Goal: Contribute content: Contribute content

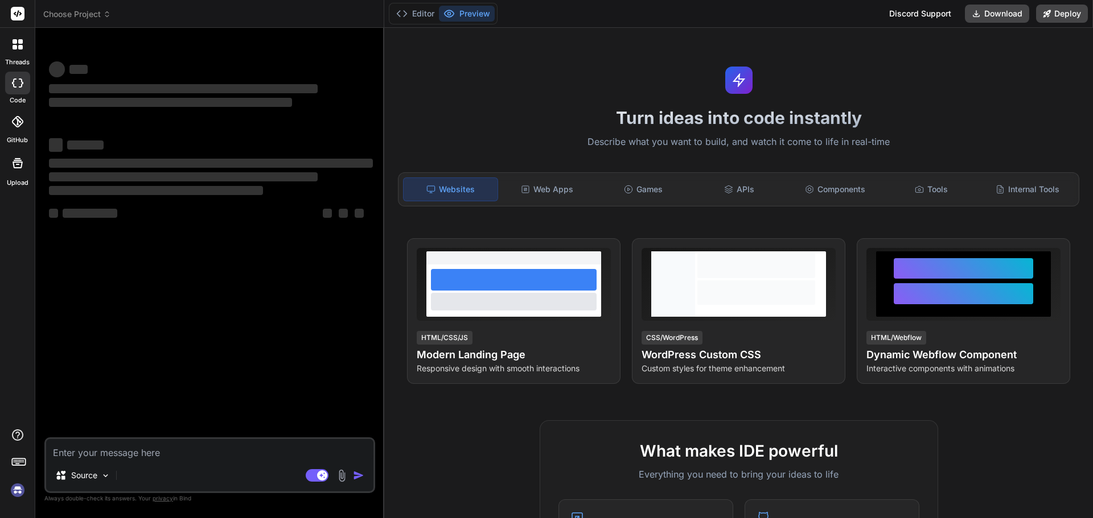
click at [89, 454] on textarea at bounding box center [209, 449] width 327 height 20
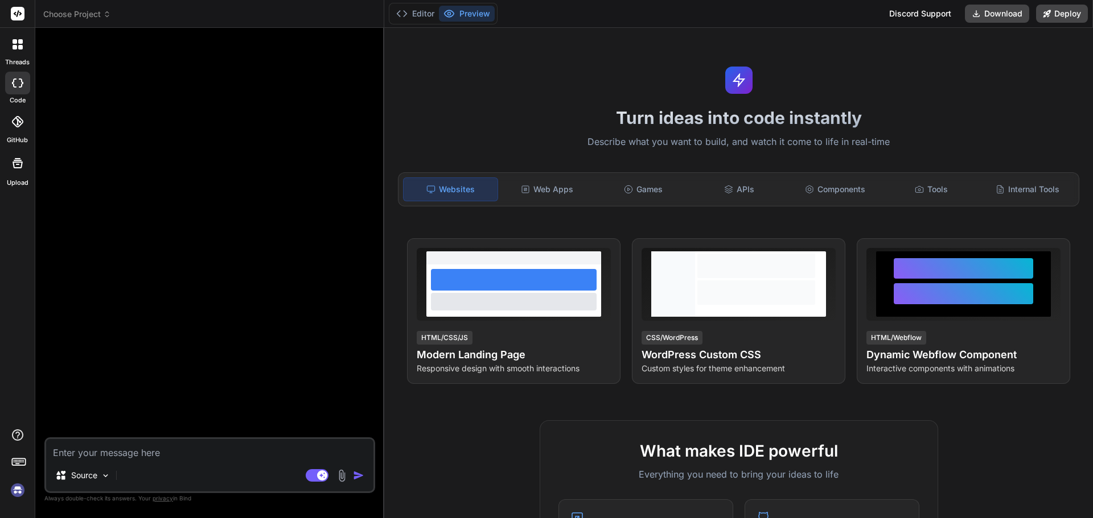
click at [90, 456] on textarea at bounding box center [209, 449] width 327 height 20
click at [98, 454] on textarea at bounding box center [209, 449] width 327 height 20
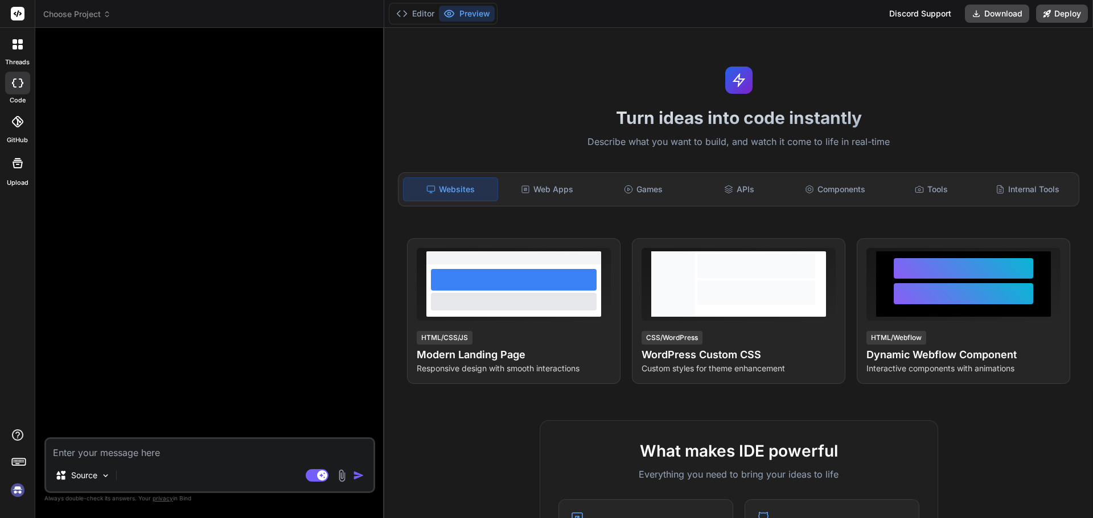
click at [98, 454] on textarea at bounding box center [209, 449] width 327 height 20
drag, startPoint x: 159, startPoint y: 460, endPoint x: 148, endPoint y: 443, distance: 21.0
click at [157, 459] on div "Source Agent Mode. When this toggle is activated, AI automatically makes decisi…" at bounding box center [209, 466] width 331 height 56
click at [148, 443] on textarea at bounding box center [209, 449] width 327 height 20
click at [148, 455] on textarea at bounding box center [209, 449] width 327 height 20
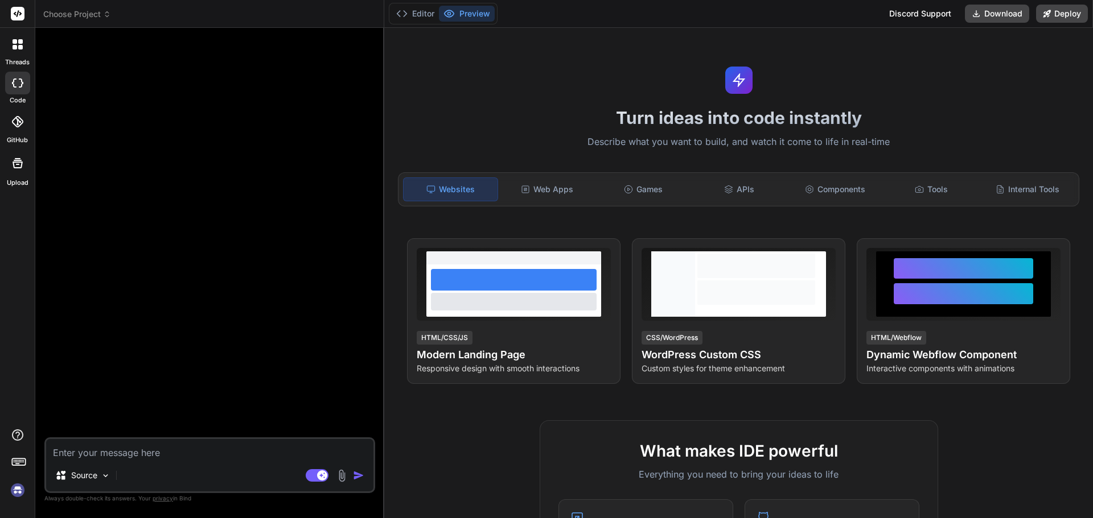
click at [148, 455] on textarea at bounding box center [209, 449] width 327 height 20
click at [340, 482] on div "Source Agent Mode. When this toggle is activated, AI automatically makes decisi…" at bounding box center [209, 466] width 331 height 56
click at [343, 473] on img at bounding box center [341, 475] width 13 height 13
click at [340, 479] on img at bounding box center [341, 475] width 13 height 13
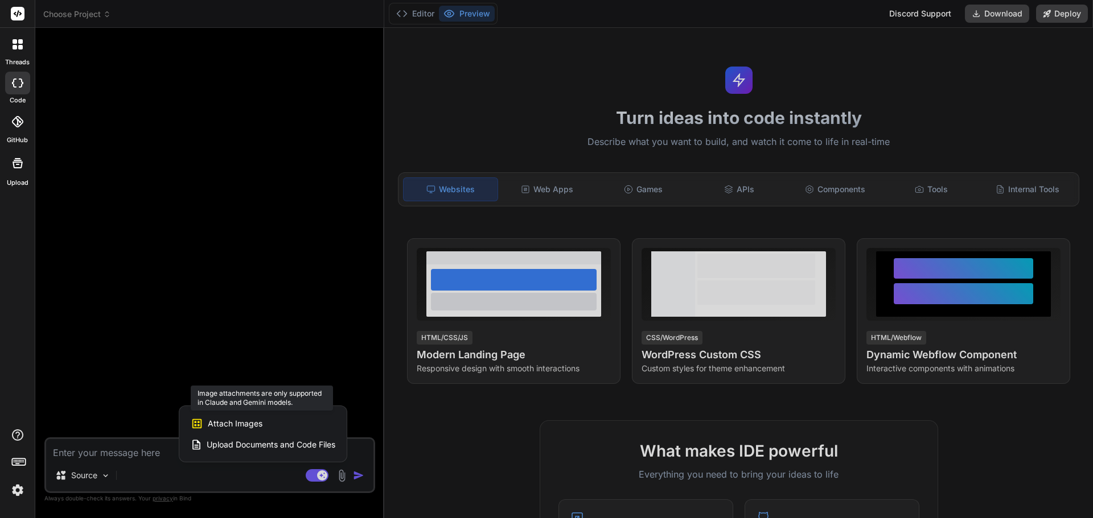
click at [234, 422] on span "Attach Images" at bounding box center [235, 423] width 55 height 11
click at [217, 424] on span "Attach Images" at bounding box center [235, 423] width 55 height 11
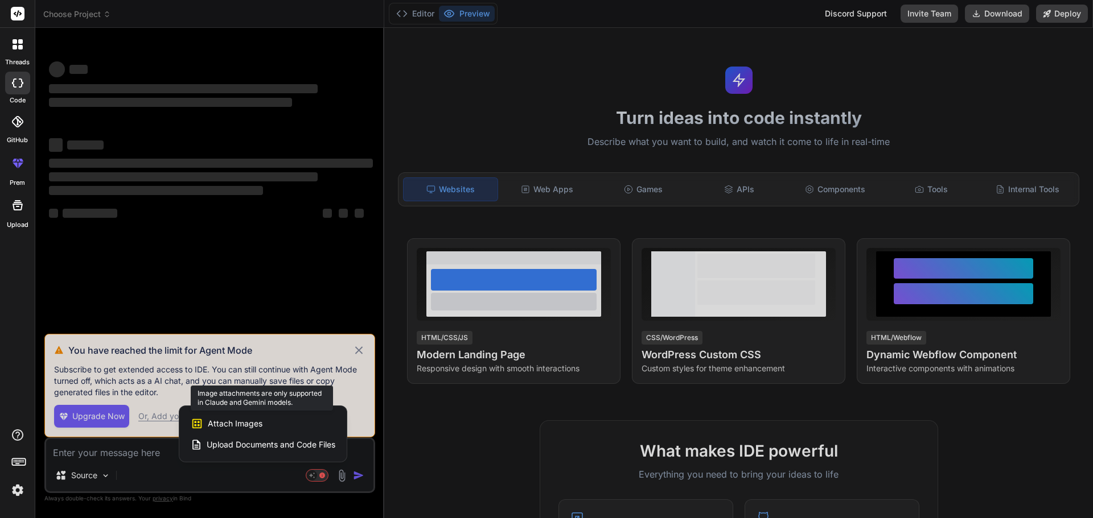
click at [248, 428] on span "Attach Images" at bounding box center [235, 423] width 55 height 11
click at [242, 426] on span "Attach Images" at bounding box center [235, 423] width 55 height 11
click at [220, 429] on span "Attach Images" at bounding box center [235, 423] width 55 height 11
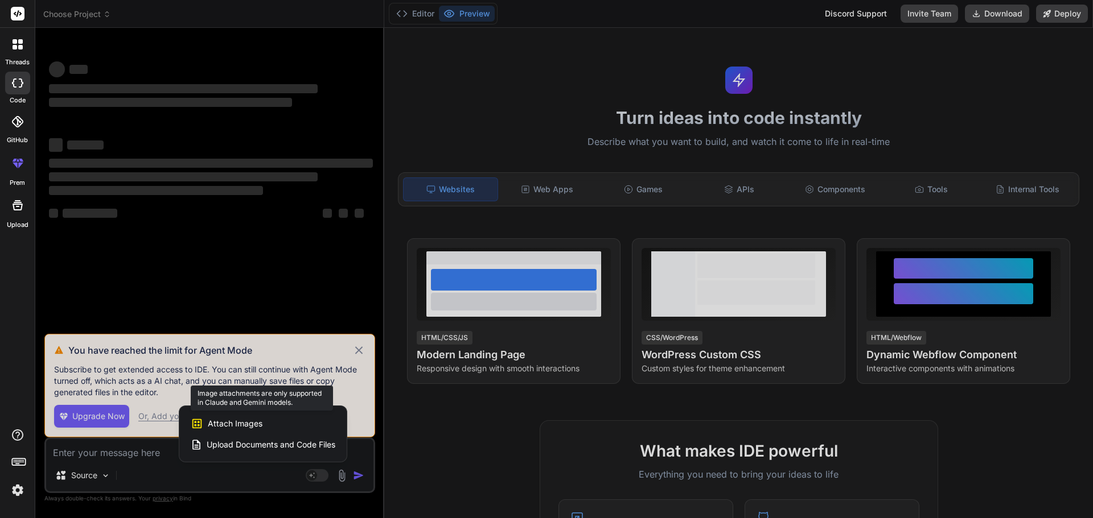
click at [198, 423] on icon at bounding box center [197, 424] width 13 height 13
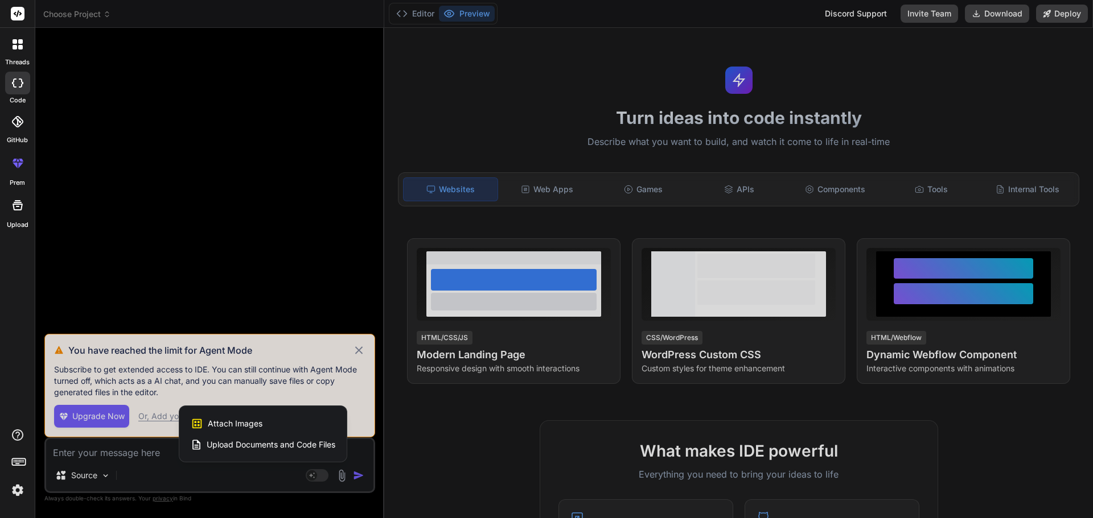
click at [192, 452] on div "Upload Documents and Code Files" at bounding box center [263, 445] width 145 height 20
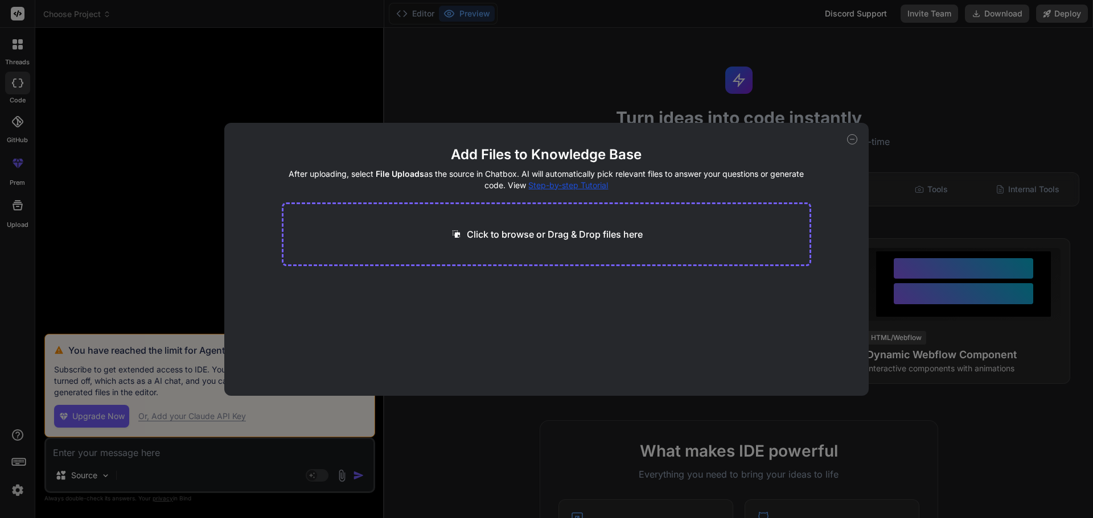
click at [538, 223] on div "Click to browse or Drag & Drop files here" at bounding box center [547, 235] width 530 height 64
click at [851, 138] on icon at bounding box center [852, 139] width 10 height 10
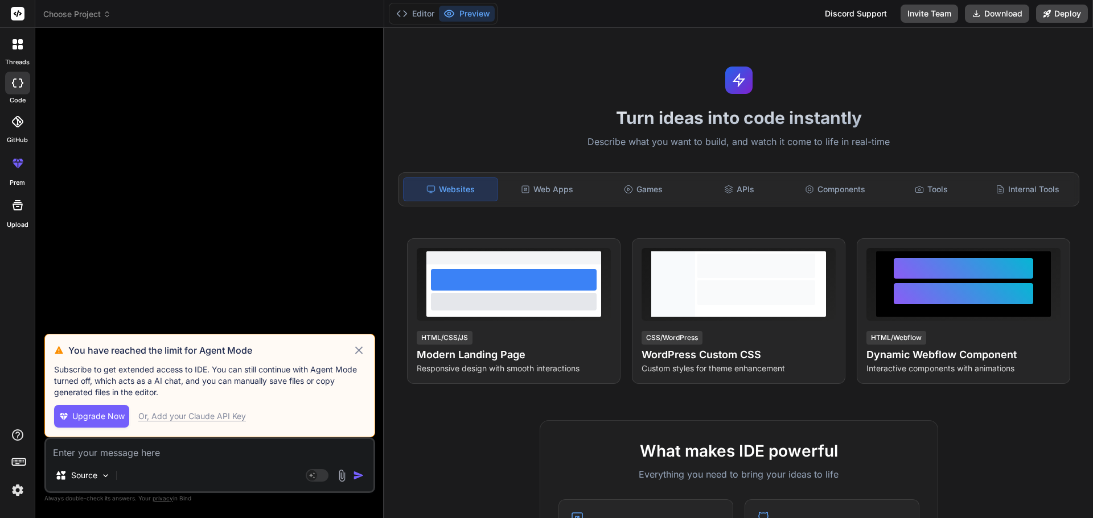
click at [337, 472] on img at bounding box center [341, 475] width 13 height 13
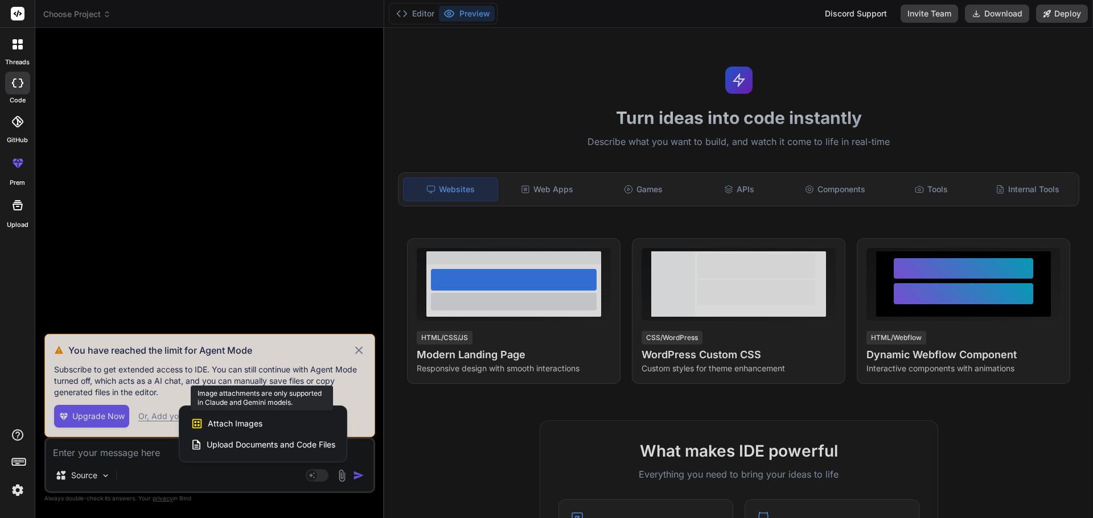
click at [256, 428] on span "Attach Images" at bounding box center [235, 423] width 55 height 11
click at [246, 479] on div at bounding box center [546, 259] width 1093 height 518
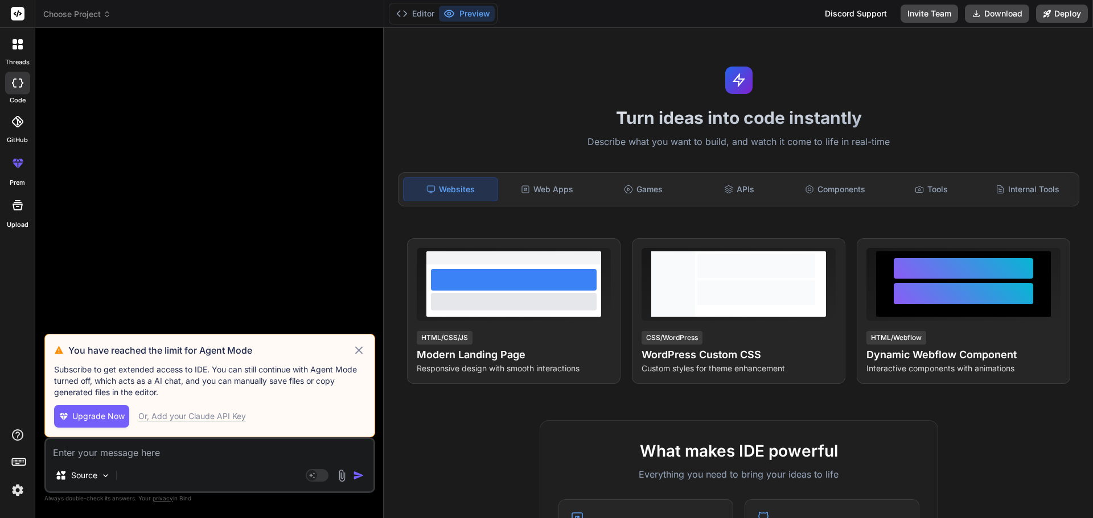
click at [356, 353] on icon at bounding box center [358, 350] width 7 height 7
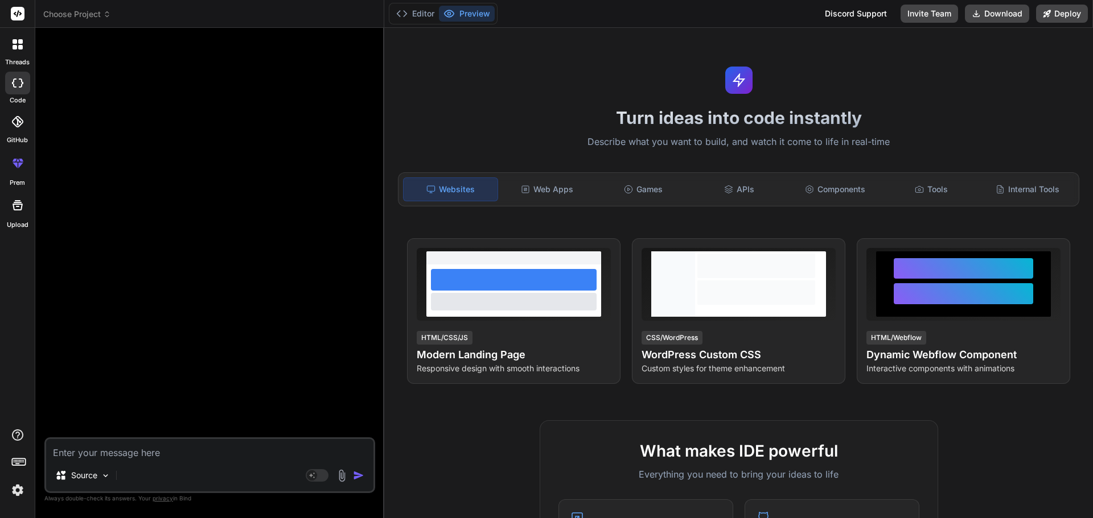
click at [235, 461] on div "Source Agent Mode. When this toggle is activated, AI automatically makes decisi…" at bounding box center [209, 466] width 331 height 56
click at [81, 454] on textarea at bounding box center [209, 449] width 327 height 20
click at [344, 477] on img at bounding box center [341, 475] width 13 height 13
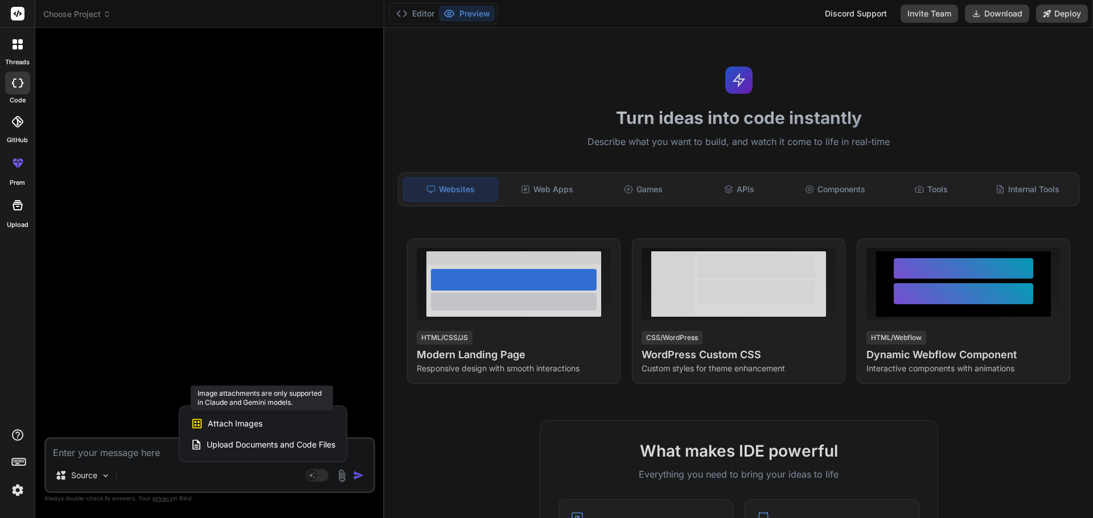
click at [204, 426] on div "Attach Images Image attachments are only supported in Claude and Gemini models." at bounding box center [263, 424] width 145 height 22
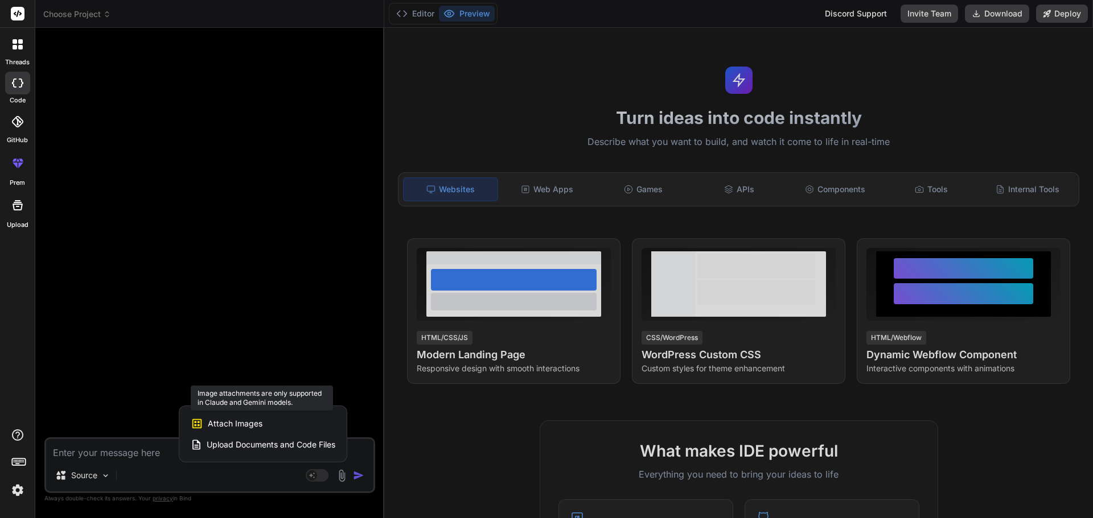
click at [193, 421] on icon at bounding box center [197, 424] width 13 height 13
click at [208, 429] on span "Attach Images" at bounding box center [235, 423] width 55 height 11
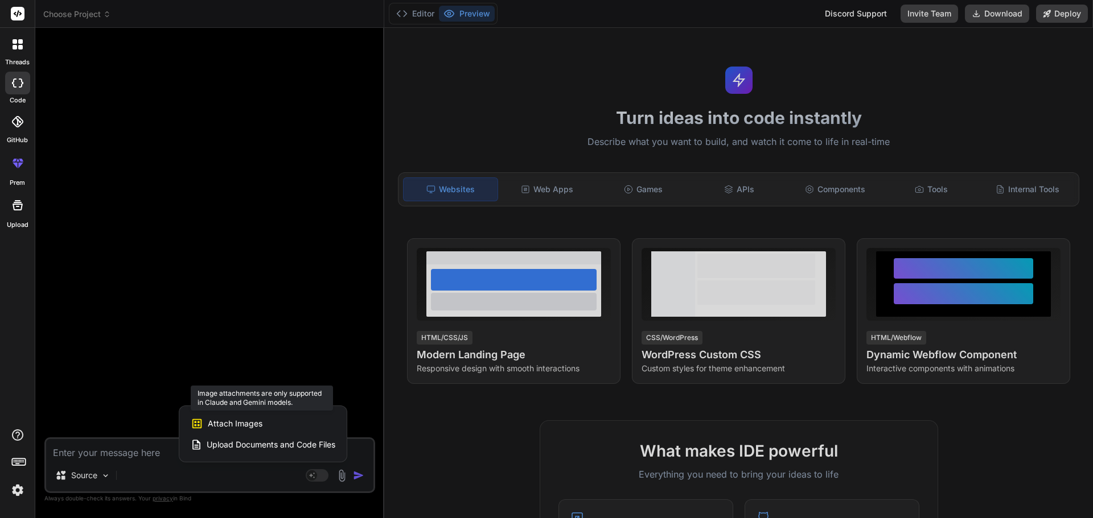
click at [234, 416] on div "Attach Images Image attachments are only supported in Claude and Gemini models." at bounding box center [263, 424] width 145 height 22
click at [235, 418] on span "Attach Images" at bounding box center [235, 423] width 55 height 11
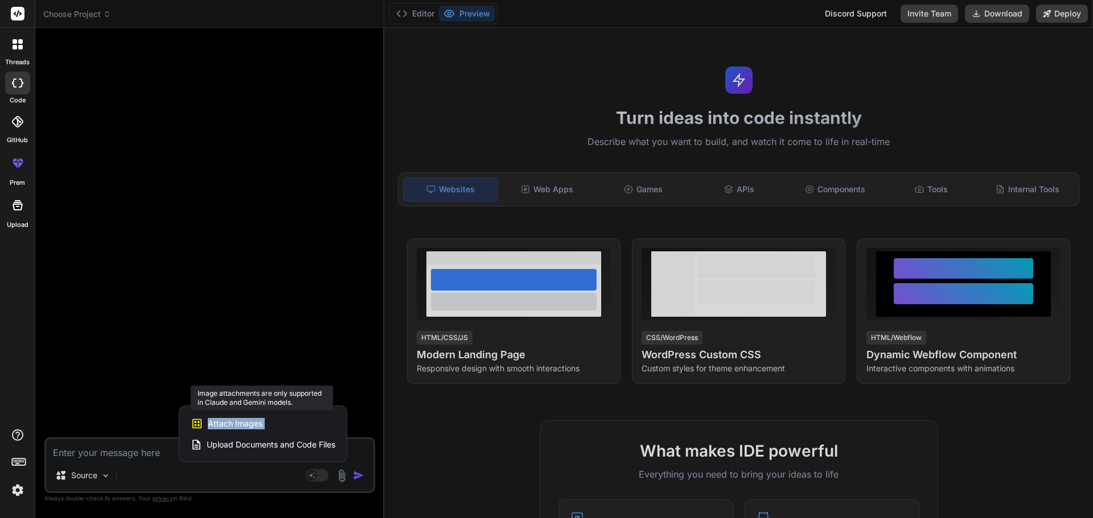
click at [235, 418] on span "Attach Images" at bounding box center [235, 423] width 55 height 11
click at [211, 446] on span "Upload Documents and Code Files" at bounding box center [271, 444] width 129 height 11
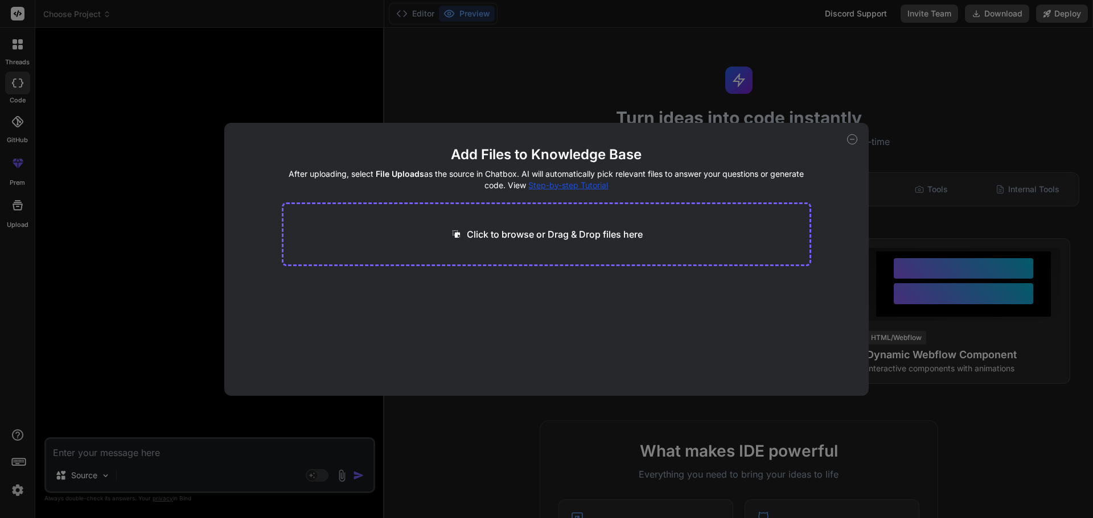
click at [208, 319] on div "Add Files to Knowledge Base After uploading, select File Uploads as the source …" at bounding box center [546, 259] width 1093 height 518
type textarea "x"
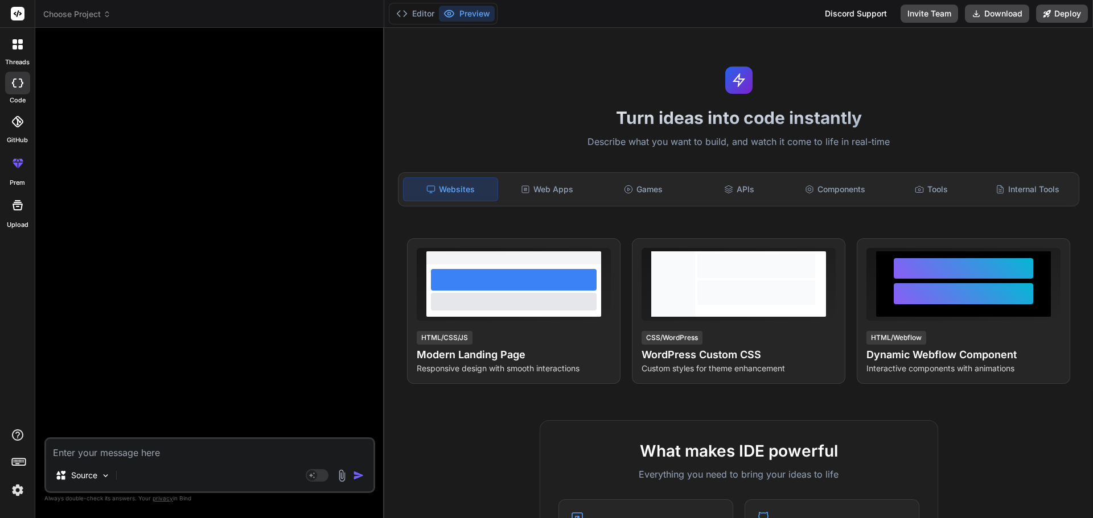
click at [138, 454] on textarea at bounding box center [209, 449] width 327 height 20
click at [120, 454] on textarea at bounding box center [209, 449] width 327 height 20
click at [166, 456] on textarea at bounding box center [209, 449] width 327 height 20
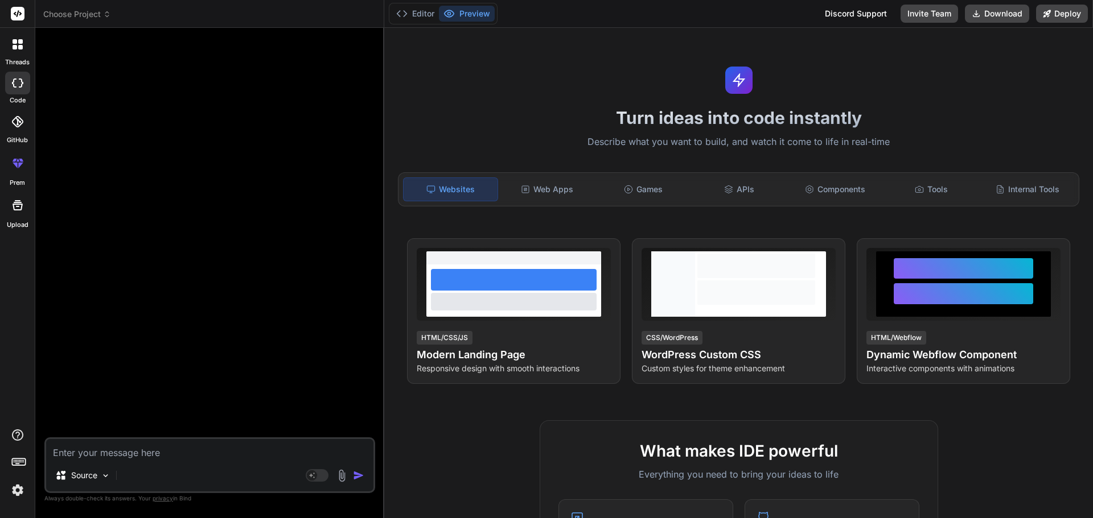
click at [166, 456] on textarea at bounding box center [209, 449] width 327 height 20
click at [132, 451] on textarea at bounding box center [209, 449] width 327 height 20
paste textarea "اینو به صورت افزونه وردپرسی ویجکت با react درست کن"
type textarea "اینو به صورت افزونه وردپرسی ویجکت با react درست کن"
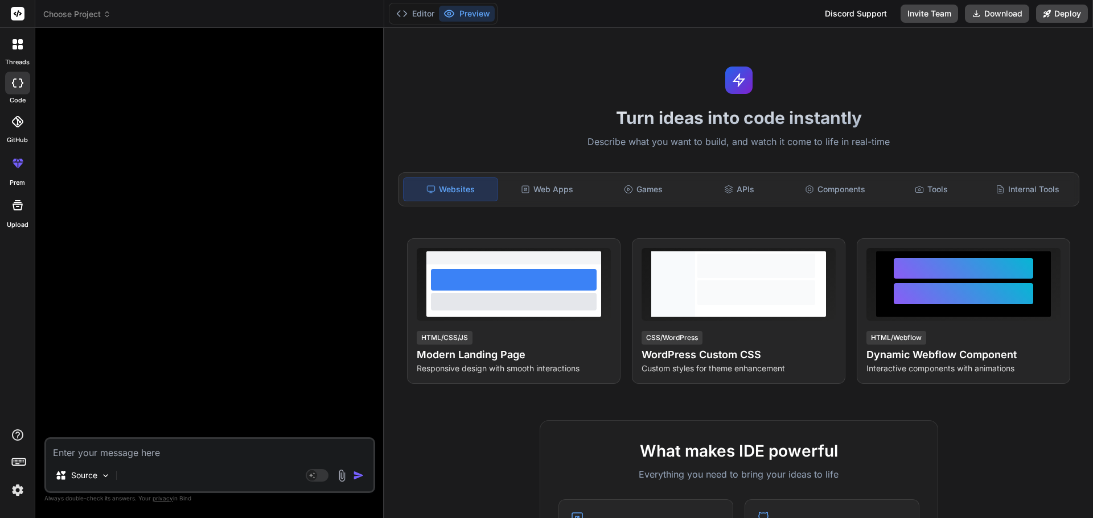
type textarea "x"
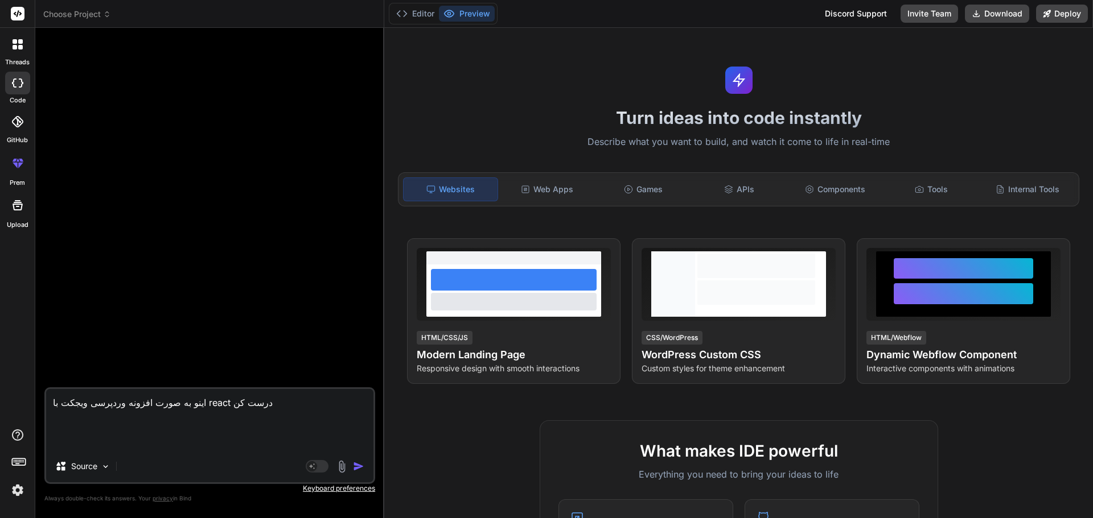
type textarea "x"
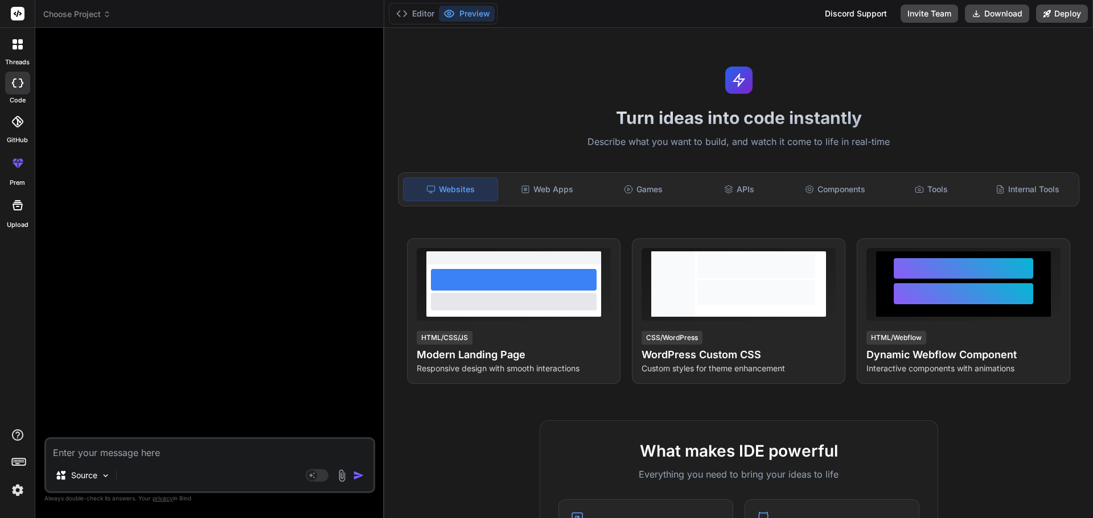
type textarea "ی"
type textarea "x"
type textarea "یک"
type textarea "x"
type textarea "یک"
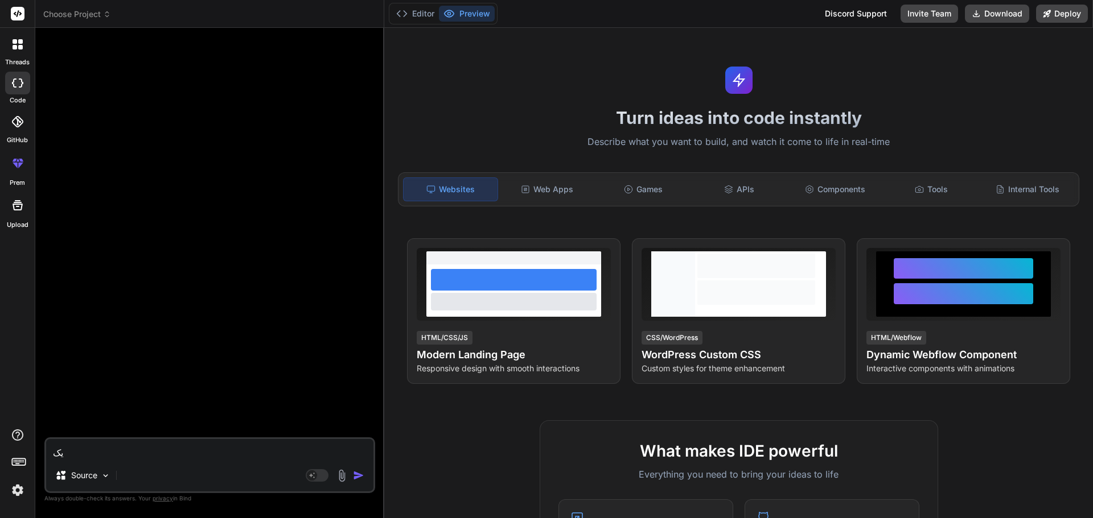
type textarea "x"
type textarea "یک ک"
type textarea "x"
type textarea "یک کا"
type textarea "x"
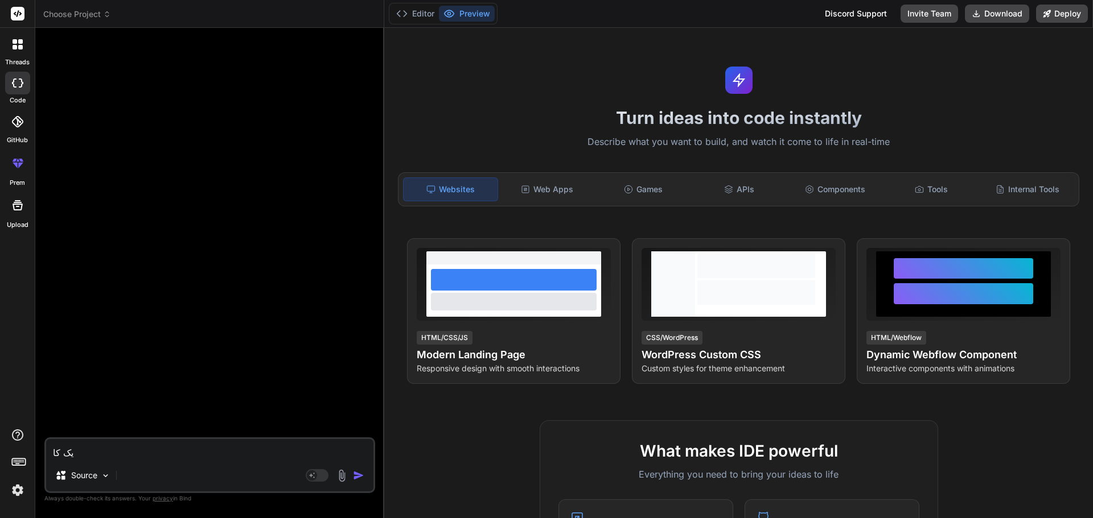
type textarea "یک کار"
type textarea "x"
type textarea "یک کارت"
type textarea "x"
type textarea "یک کار"
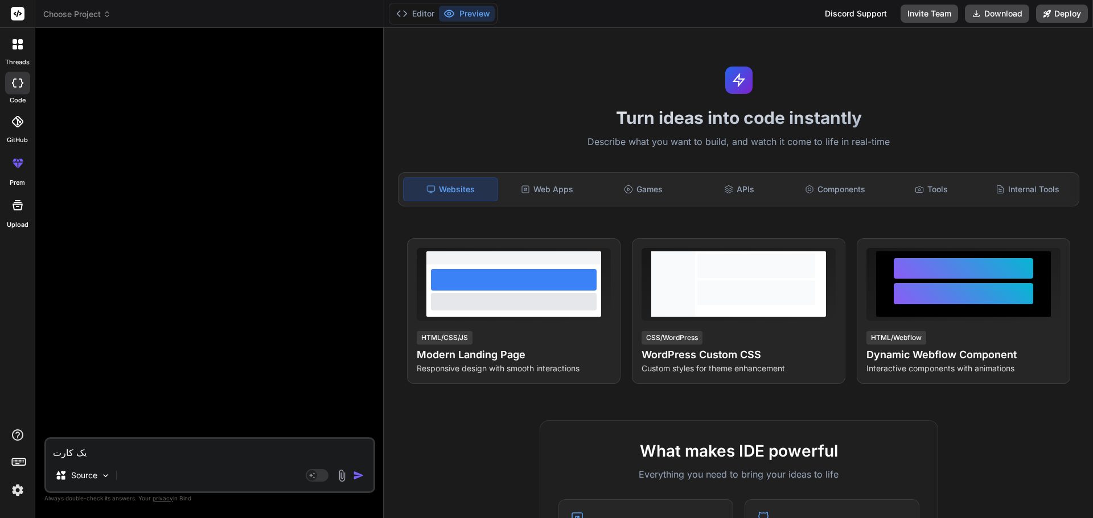
type textarea "x"
type textarea "یک کا"
type textarea "x"
type textarea "یک ک"
type textarea "x"
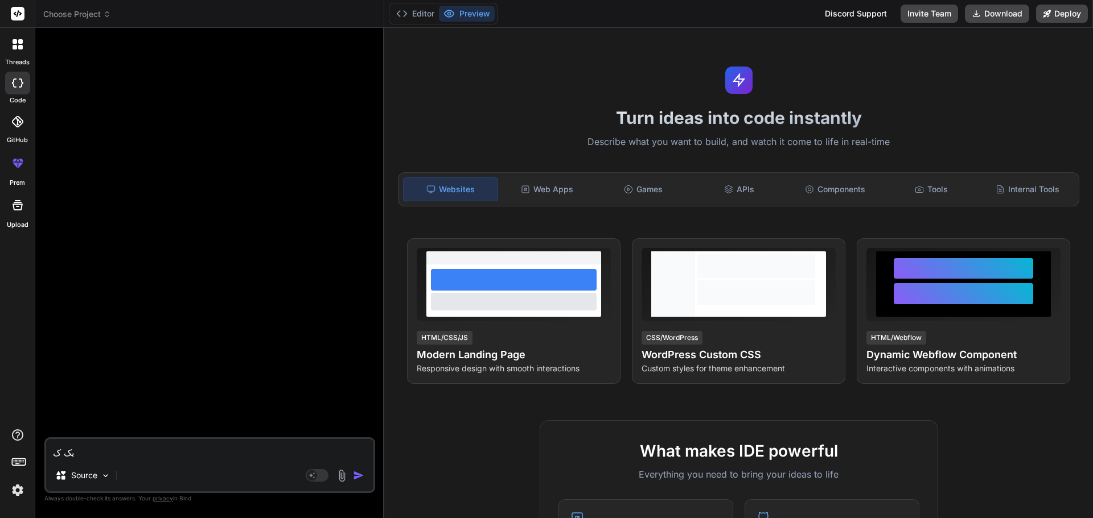
type textarea "یک"
type textarea "x"
type textarea "یک"
type textarea "x"
type textarea "ی"
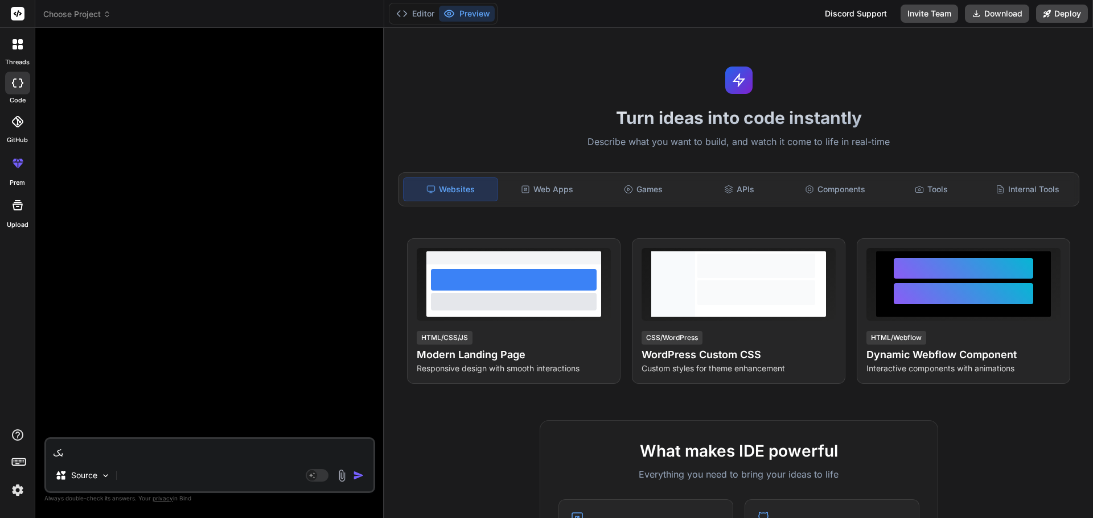
type textarea "x"
type textarea "ی"
type textarea "x"
type textarea "یک"
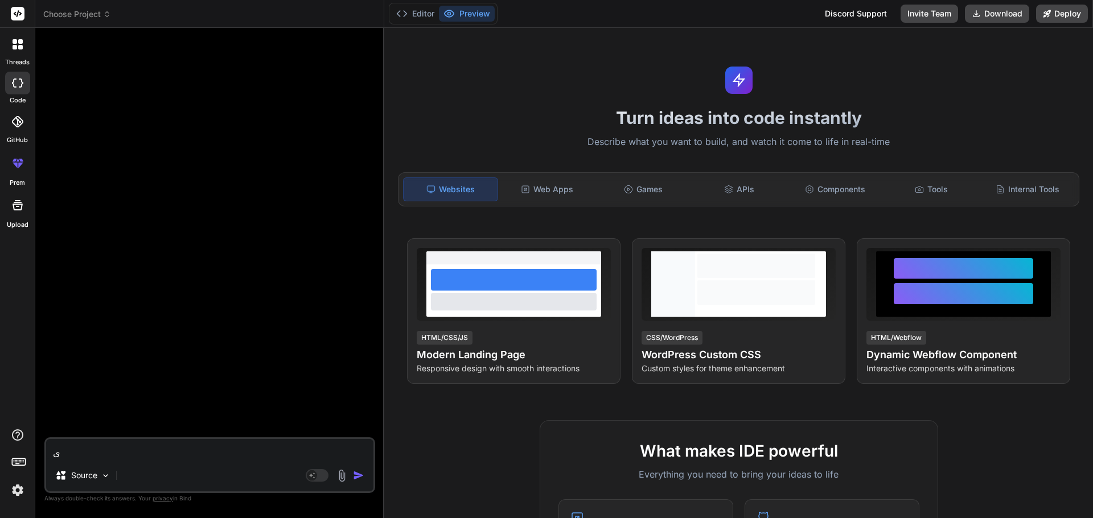
type textarea "x"
type textarea "یک"
type textarea "x"
type textarea "یک ا"
type textarea "x"
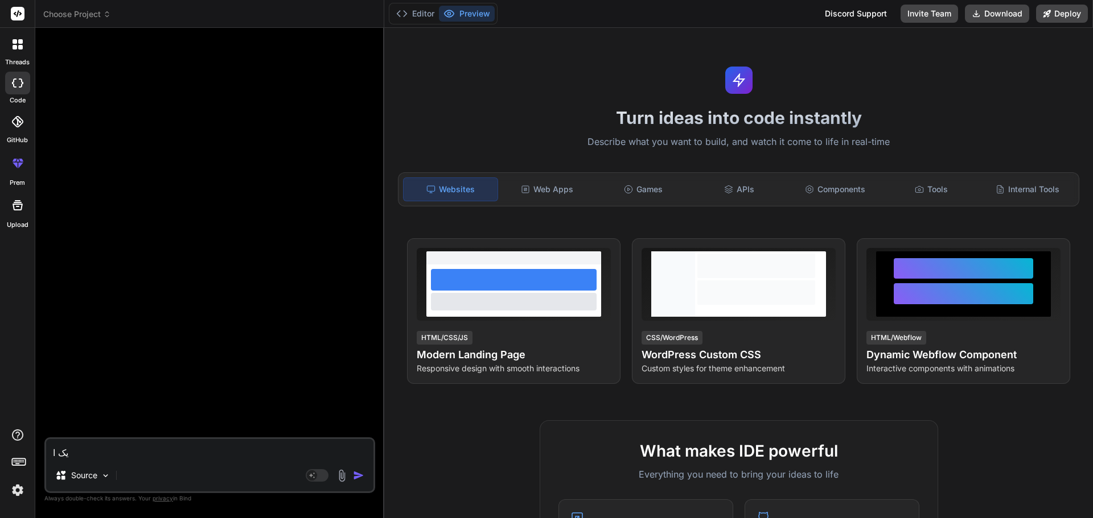
type textarea "یک اف"
type textarea "x"
type textarea "یک افز"
type textarea "x"
type textarea "یک افزو"
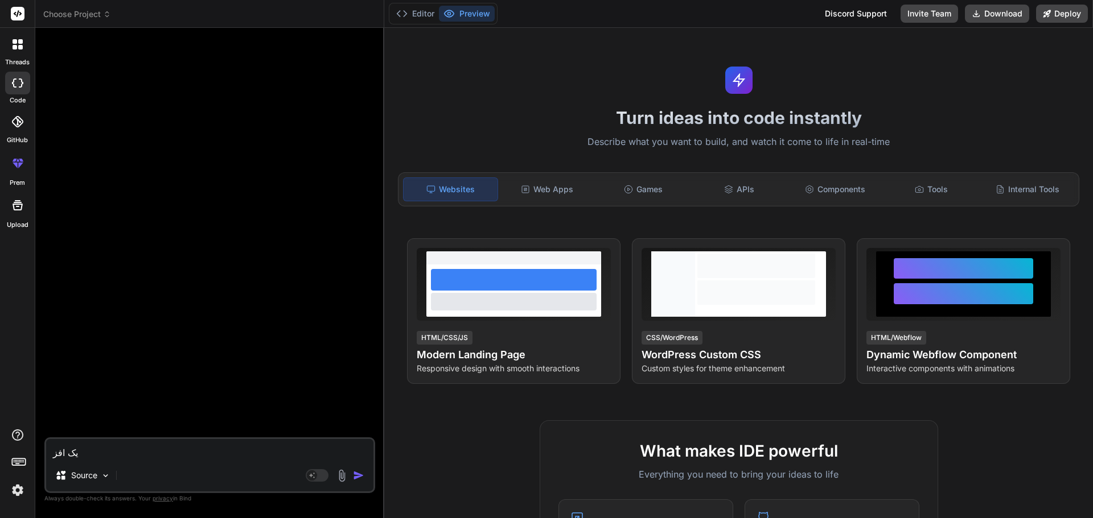
type textarea "x"
type textarea "یک افزون"
type textarea "x"
type textarea "یک افزونه"
type textarea "x"
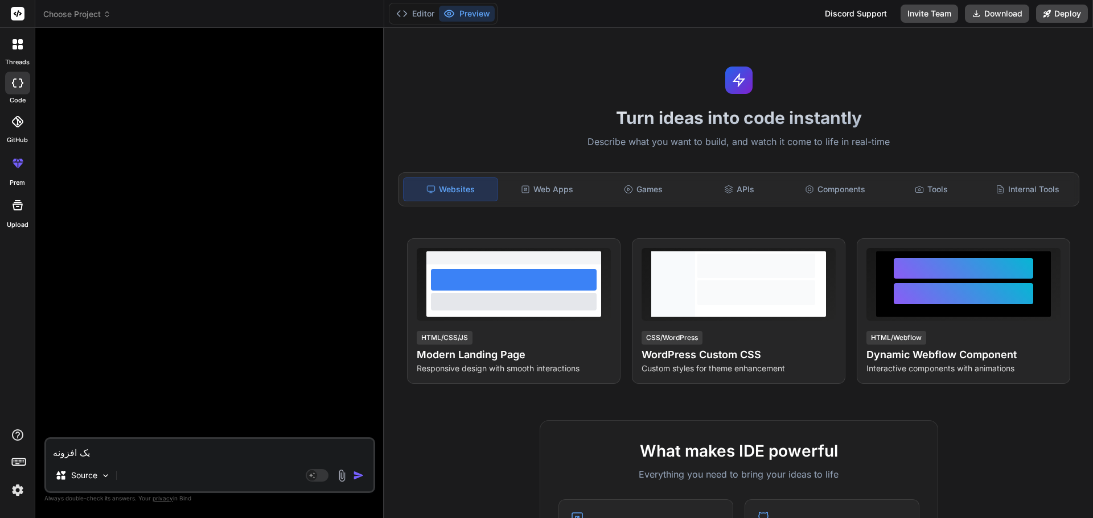
type textarea "یک افزونه"
type textarea "x"
type textarea "یک افزونه و"
type textarea "x"
type textarea "یک افزونه ور"
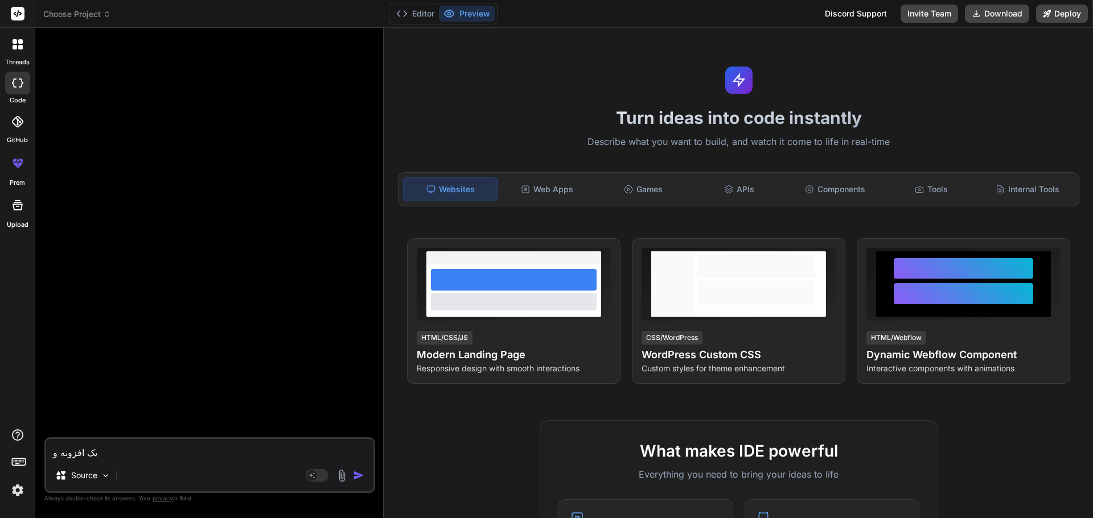
type textarea "x"
type textarea "یک افزونه ورد"
type textarea "x"
type textarea "یک افزونه وردپ"
type textarea "x"
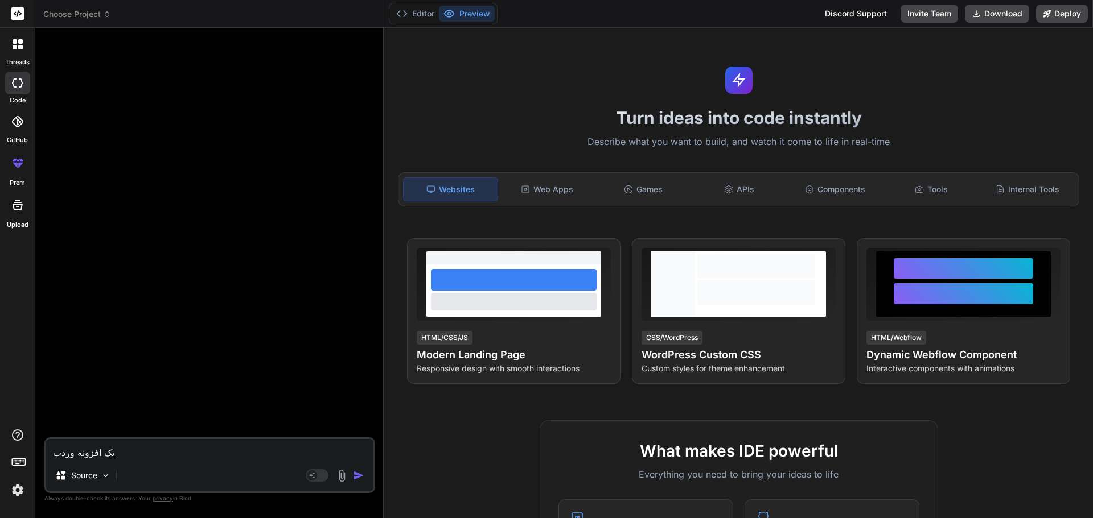
type textarea "یک افزونه وردپر"
type textarea "x"
type textarea "یک افزونه وردپرس"
type textarea "x"
type textarea "یک افزونه وردپرسی"
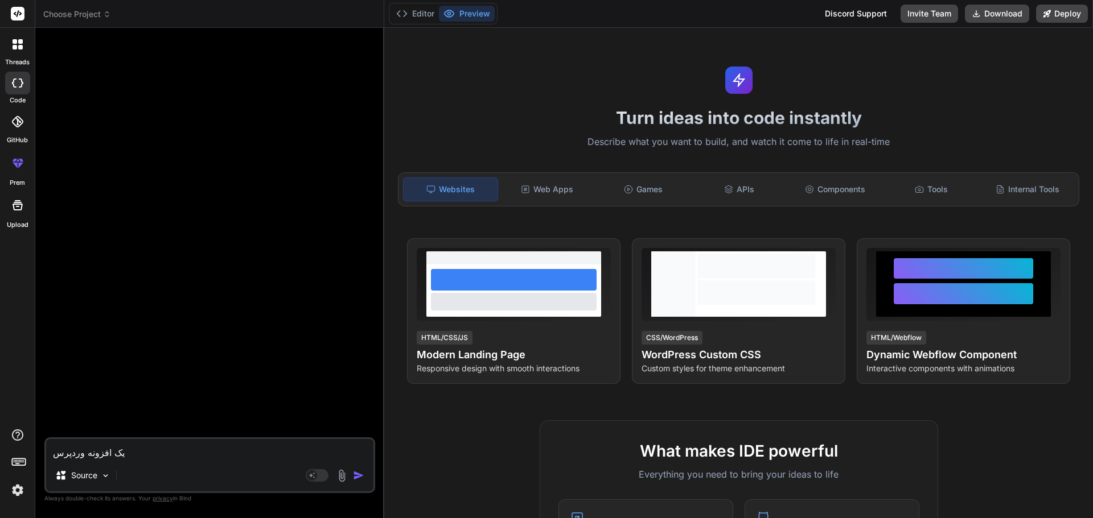
type textarea "x"
type textarea "یک افزونه وردپرسی"
type textarea "x"
type textarea "یک افزونه وردپرسی ب"
type textarea "x"
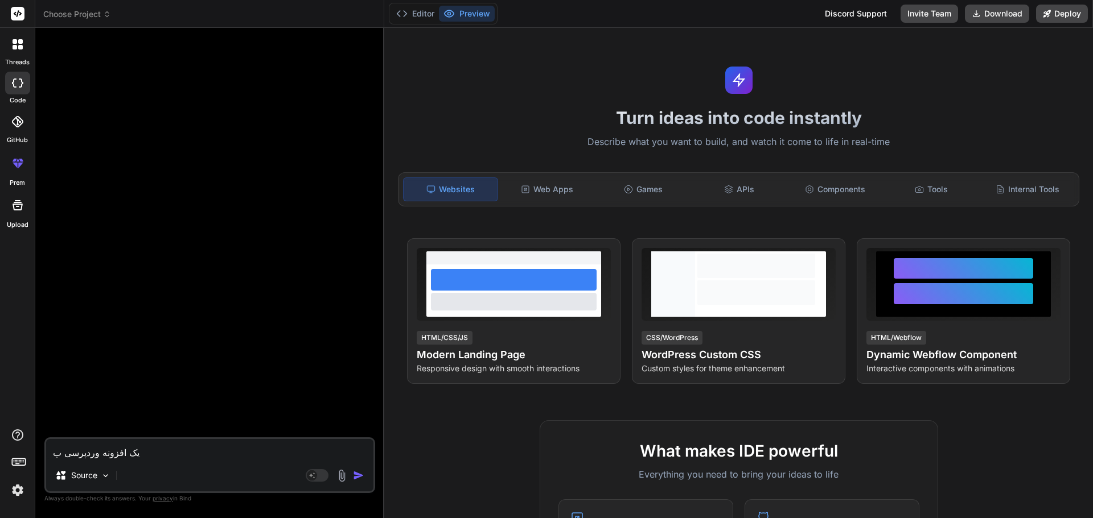
type textarea "یک افزونه وردپرسی بن"
type textarea "x"
type textarea "یک افزونه وردپرسی بنو"
type textarea "x"
type textarea "یک افزونه وردپرسی بنوی"
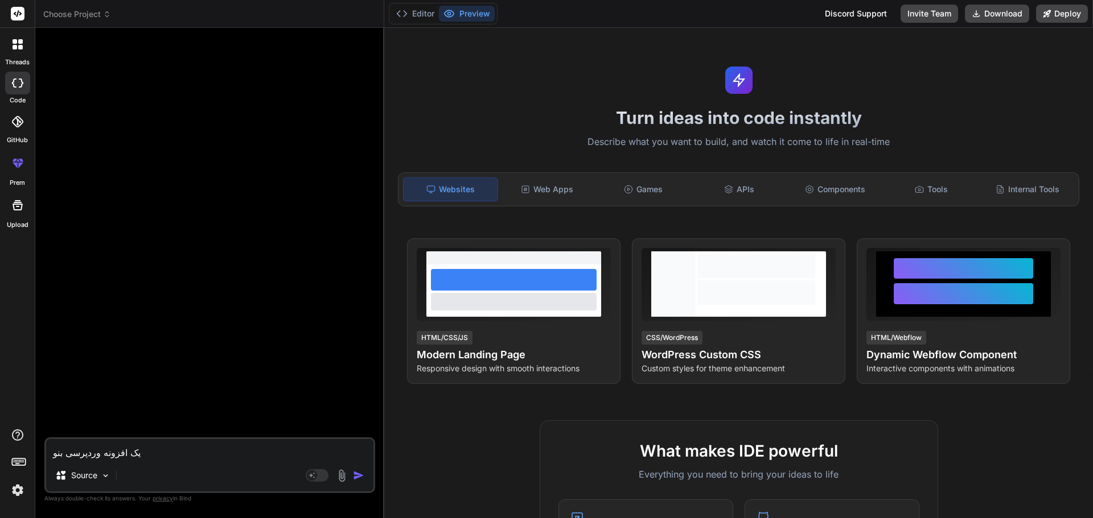
type textarea "x"
type textarea "یک افزونه وردپرسی بنویس"
type textarea "x"
type textarea "یک افزونه وردپرسی بنویس"
type textarea "x"
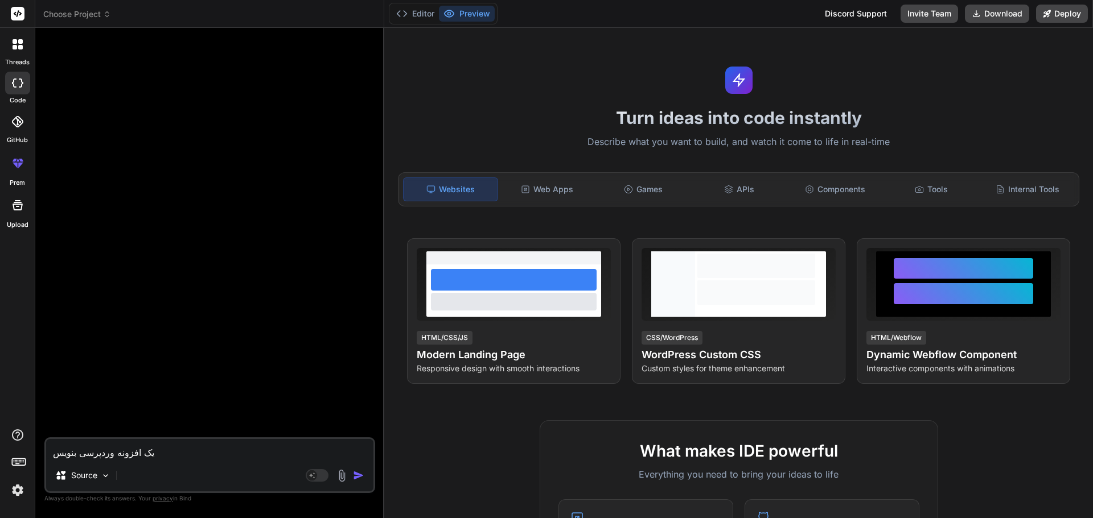
type textarea "یک افزونه وردپرسی بنویس ب"
type textarea "x"
type textarea "یک افزونه وردپرسی بنویس با"
type textarea "x"
type textarea "یک افزونه وردپرسی بنویس ب"
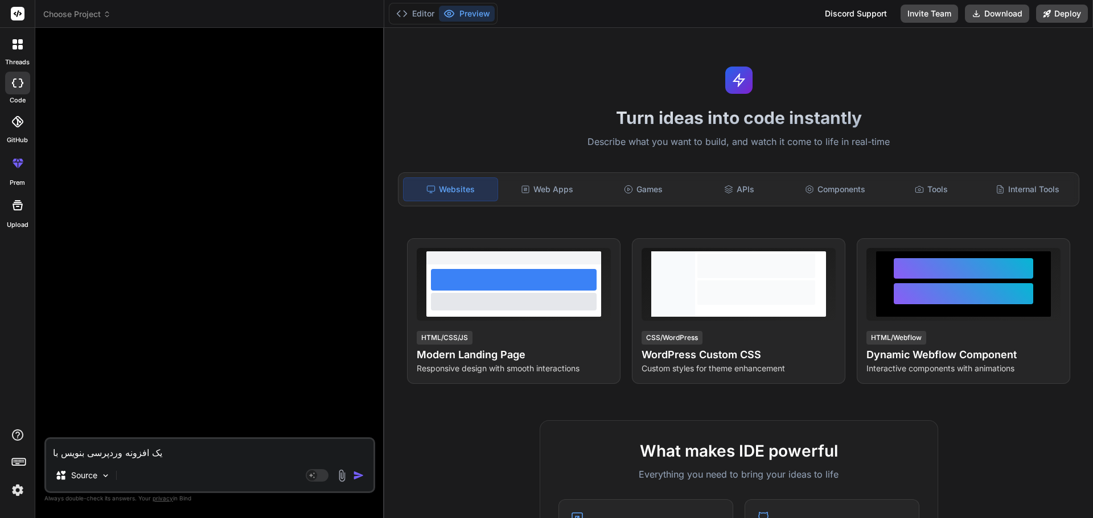
type textarea "x"
type textarea "یک افزونه وردپرسی بنویس بر"
type textarea "x"
type textarea "یک افزونه وردپرسی بنویس برا"
type textarea "x"
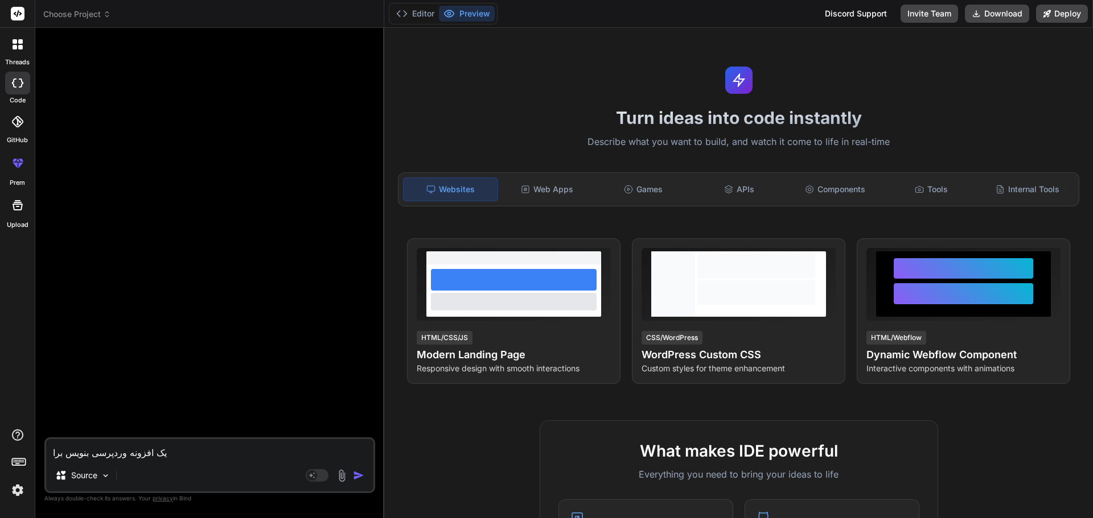
type textarea "یک افزونه وردپرسی بنویس بر"
type textarea "x"
type textarea "یک افزونه وردپرسی بنویس ب"
type textarea "x"
type textarea "یک افزونه وردپرسی بنویس"
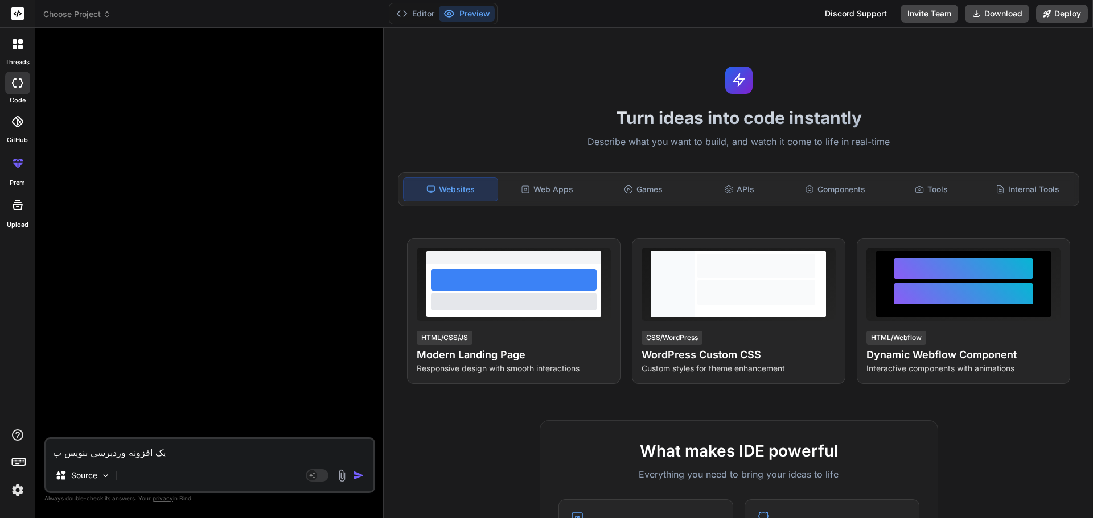
type textarea "x"
type textarea "یک افزونه وردپرسی بنویس ب"
type textarea "x"
type textarea "یک افزونه وردپرسی بنویس به"
type textarea "x"
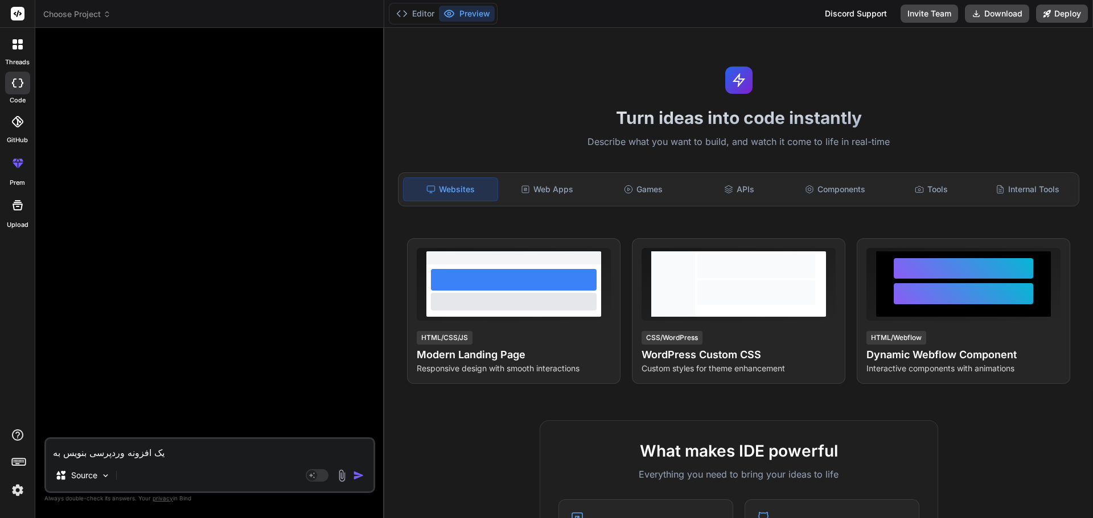
type textarea "یک افزونه وردپرسی بنویس به"
type textarea "x"
type textarea "یک افزونه وردپرسی بنویس به ص"
type textarea "x"
type textarea "یک افزونه وردپرسی بنویس به صو"
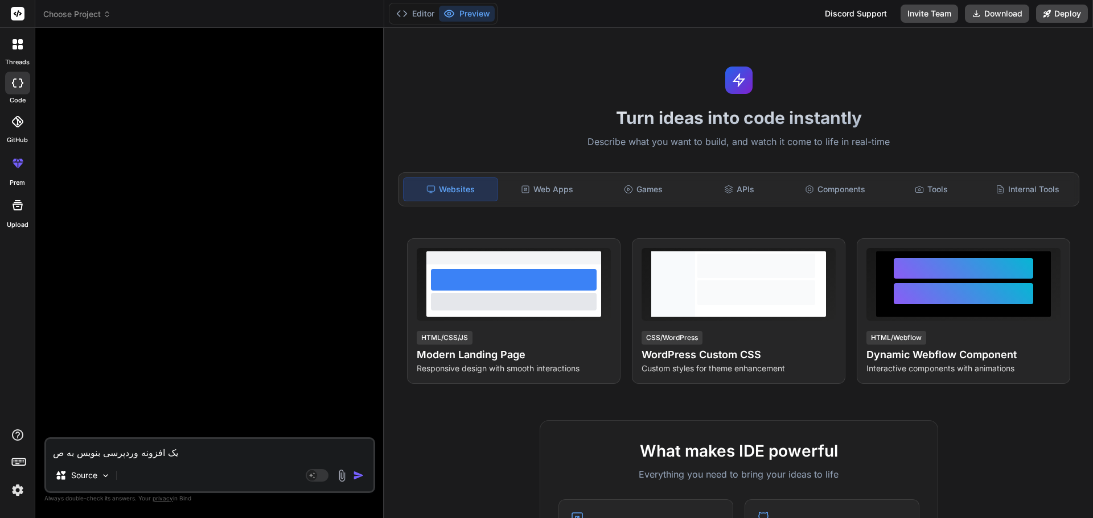
type textarea "x"
type textarea "یک افزونه وردپرسی بنویس به صور"
type textarea "x"
type textarea "یک افزونه وردپرسی بنویس به صورت"
type textarea "x"
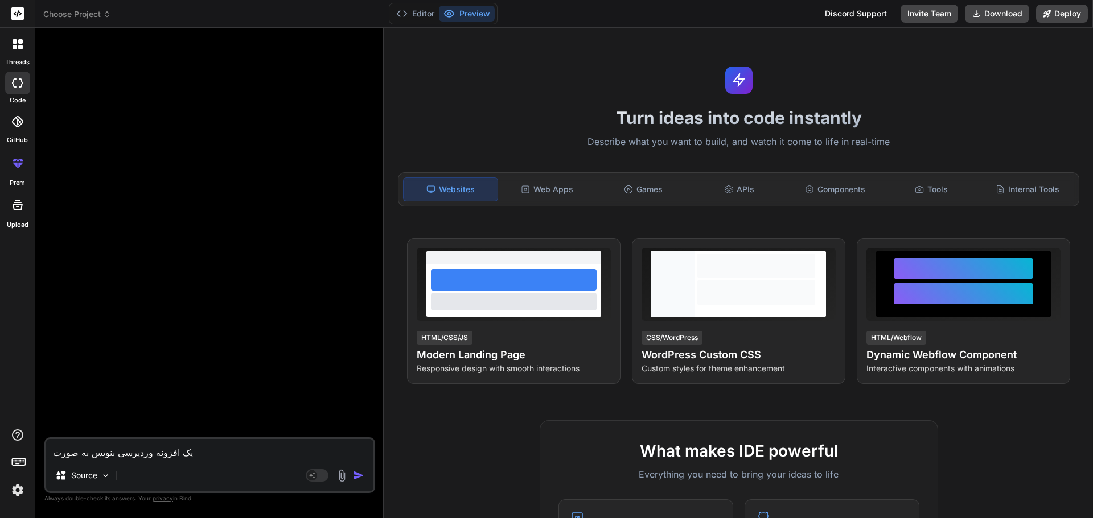
type textarea "یک افزونه وردپرسی بنویس به صورت"
type textarea "x"
type textarea "یک افزونه وردپرسی بنویس به صورت ک"
type textarea "x"
type textarea "یک افزونه وردپرسی بنویس به صورت کا"
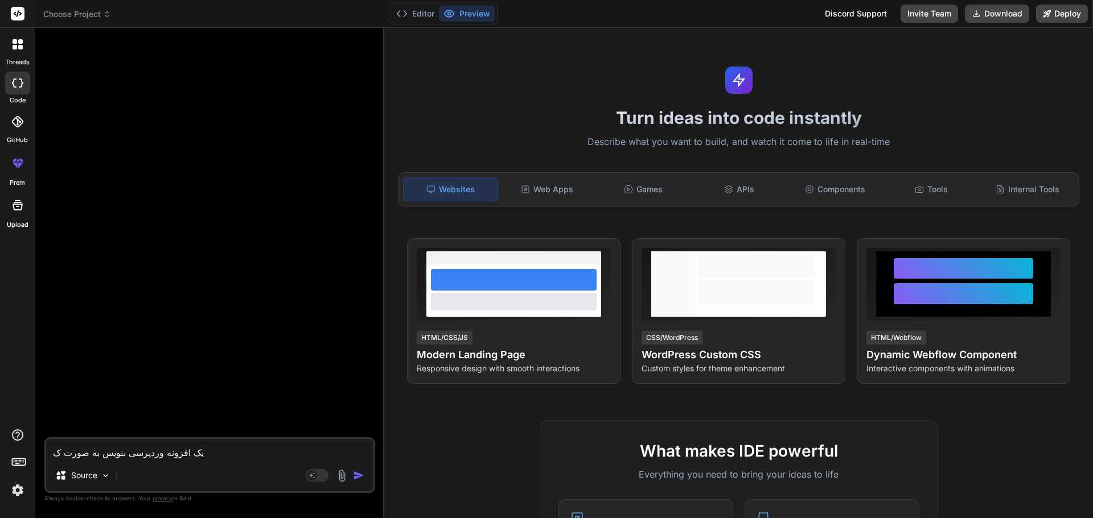
type textarea "x"
type textarea "یک افزونه وردپرسی بنویس به صورت کار"
type textarea "x"
type textarea "یک افزونه وردپرسی بنویس به صورت کارت"
type textarea "x"
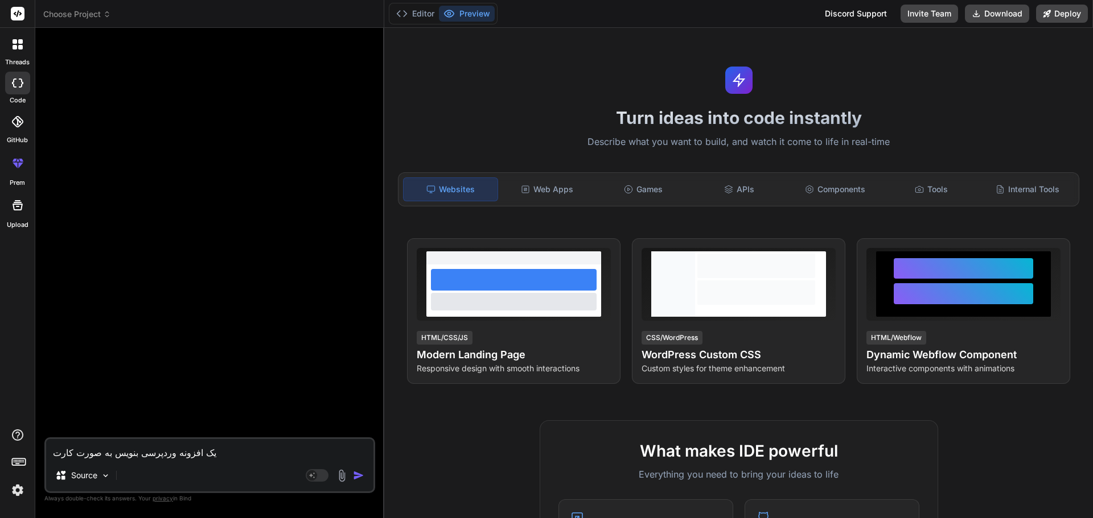
type textarea "یک افزونه وردپرسی بنویس به صورت کارت"
type textarea "x"
type textarea "یک افزونه وردپرسی بنویس به صورت کارت م"
type textarea "x"
type textarea "یک افزونه وردپرسی بنویس به صورت کارت مح"
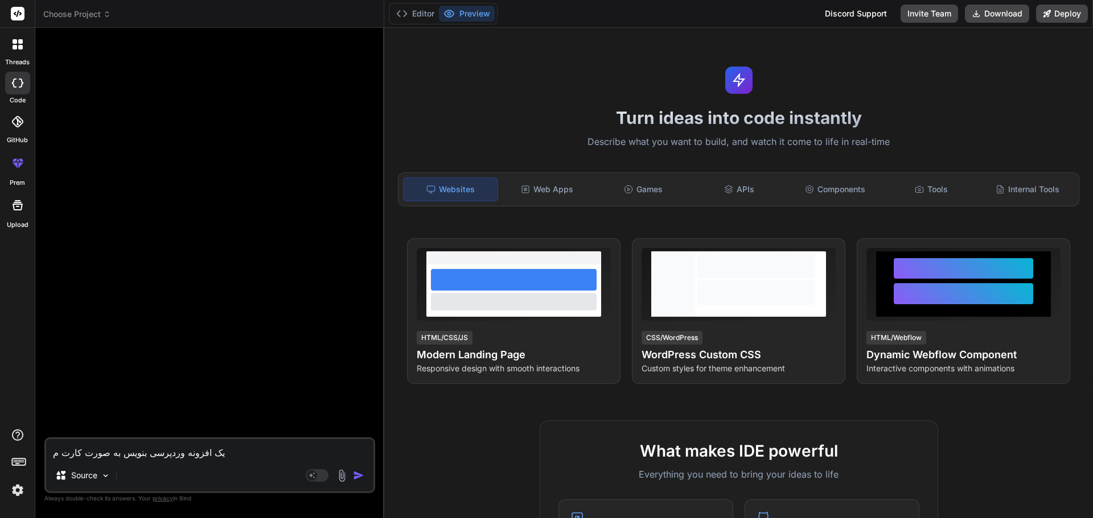
type textarea "x"
type textarea "یک افزونه وردپرسی بنویس به صورت کارت محص"
type textarea "x"
type textarea "یک افزونه وردپرسی بنویس به صورت کارت محصو"
type textarea "x"
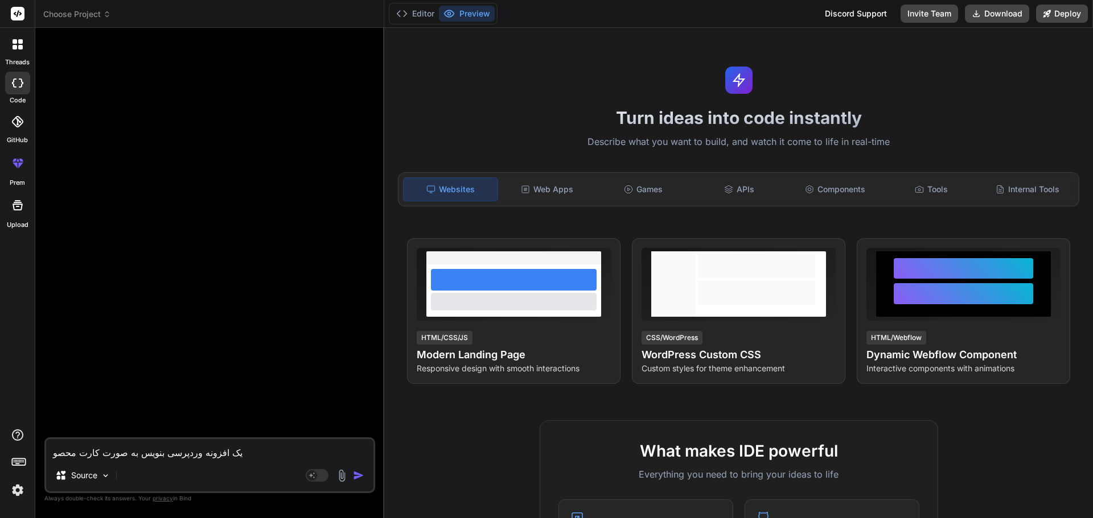
type textarea "یک افزونه وردپرسی بنویس به صورت کارت محصول"
type textarea "x"
type textarea "یک افزونه وردپرسی بنویس به صورت کارت محصول"
type textarea "x"
type textarea "یک افزونه وردپرسی بنویس به صورت کارت محصول ب"
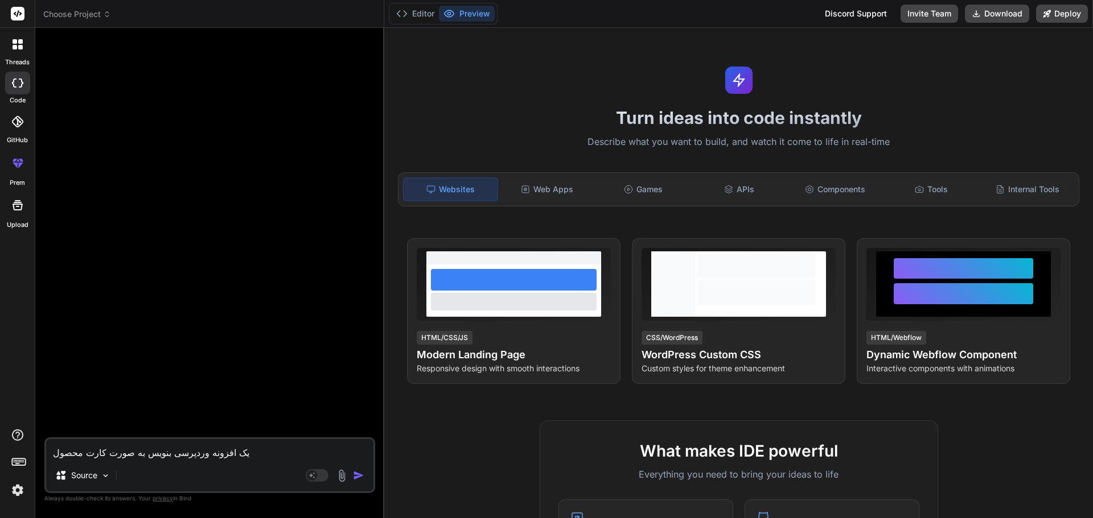
type textarea "x"
type textarea "یک افزونه وردپرسی بنویس به صورت کارت محصول با"
type textarea "x"
type textarea "یک افزونه وردپرسی بنویس به صورت کارت محصول با"
type textarea "x"
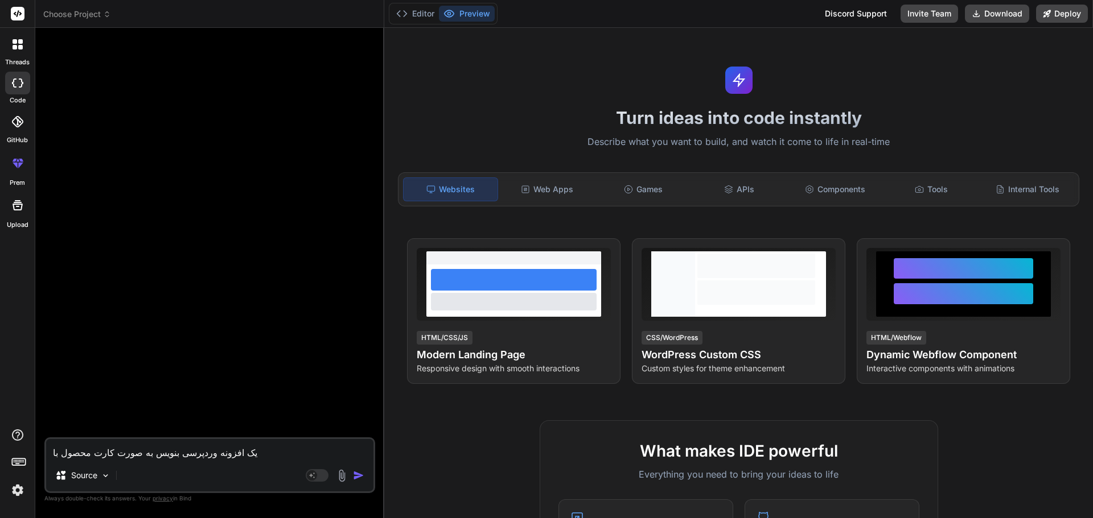
type textarea "یک افزونه وردپرسی بنویس به صورت کارت محصول با و"
type textarea "x"
type textarea "یک افزونه وردپرسی بنویس به صورت کارت محصول با وی"
type textarea "x"
type textarea "یک افزونه وردپرسی بنویس به صورت کارت محصول با ویژ"
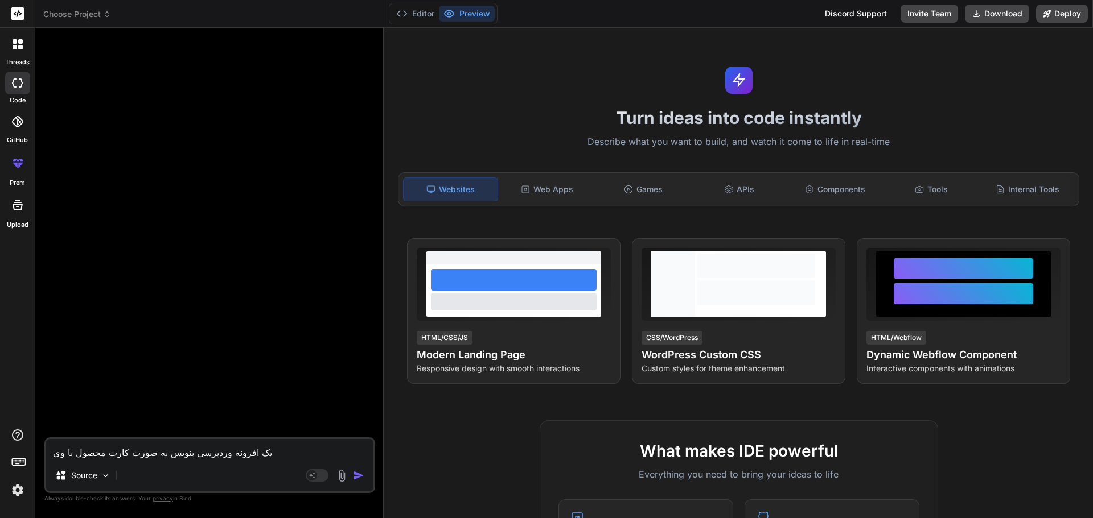
type textarea "x"
type textarea "یک افزونه وردپرسی بنویس به صورت کارت محصول با ویژگ"
type textarea "x"
type textarea "یک افزونه وردپرسی بنویس به صورت کارت محصول با ویژگی"
type textarea "x"
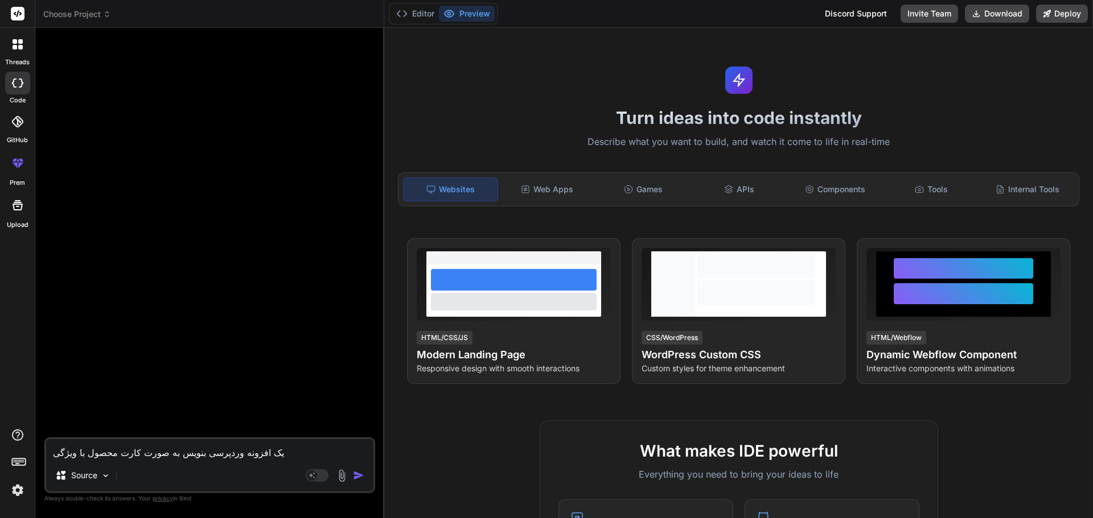
type textarea "یک افزونه وردپرسی بنویس به صورت کارت محصول با ویژگی"
type textarea "x"
type textarea "یک افزونه وردپرسی بنویس به صورت کارت محصول با ویژگی ه"
type textarea "x"
type textarea "یک افزونه وردپرسی بنویس به صورت کارت محصول با ویژگی ها"
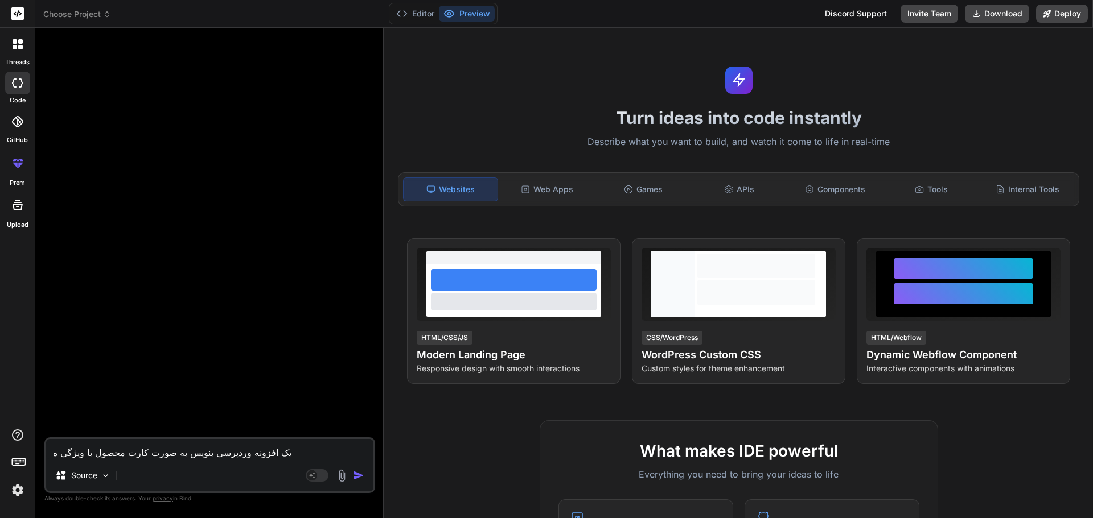
type textarea "x"
type textarea "یک افزونه وردپرسی بنویس به صورت کارت محصول با ویژگی های"
type textarea "x"
type textarea "یک افزونه وردپرسی بنویس به صورت کارت محصول با ویژگی های"
type textarea "x"
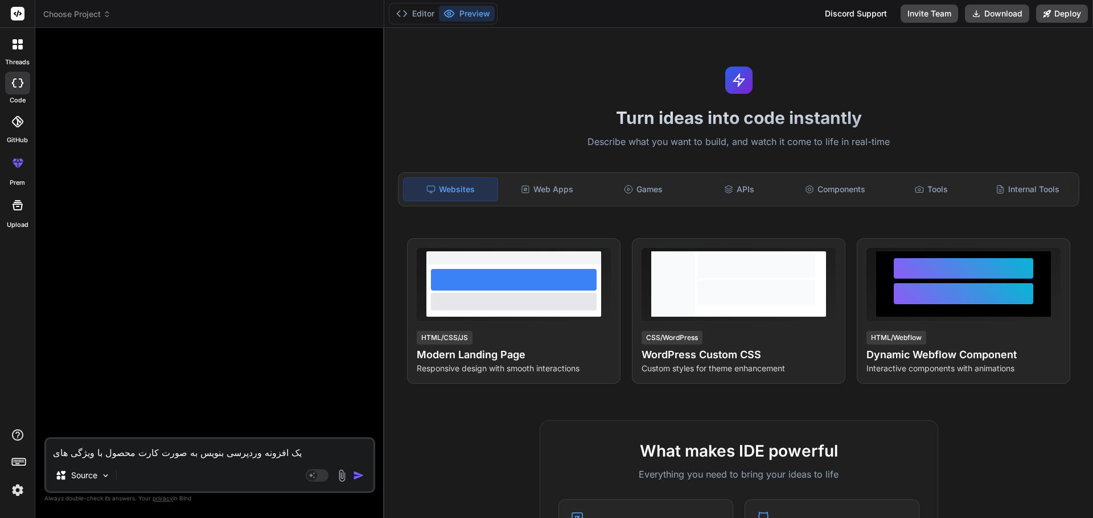
type textarea "یک افزونه وردپرسی بنویس به صورت کارت محصول با ویژگی های م"
type textarea "x"
type textarea "یک افزونه وردپرسی بنویس به صورت کارت محصول با ویژگی های من"
type textarea "x"
type textarea "یک افزونه وردپرسی بنویس به صورت کارت محصول با ویژگی های منح"
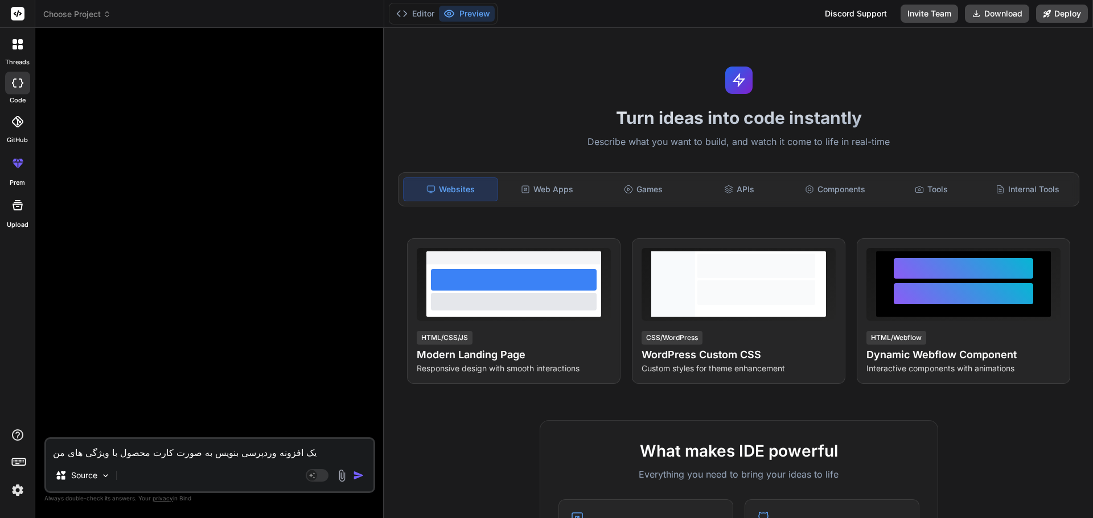
type textarea "x"
type textarea "یک افزونه وردپرسی بنویس به صورت کارت محصول با ویژگی های منحص"
type textarea "x"
type textarea "یک افزونه وردپرسی بنویس به صورت کارت محصول با ویژگی های منحصر"
type textarea "x"
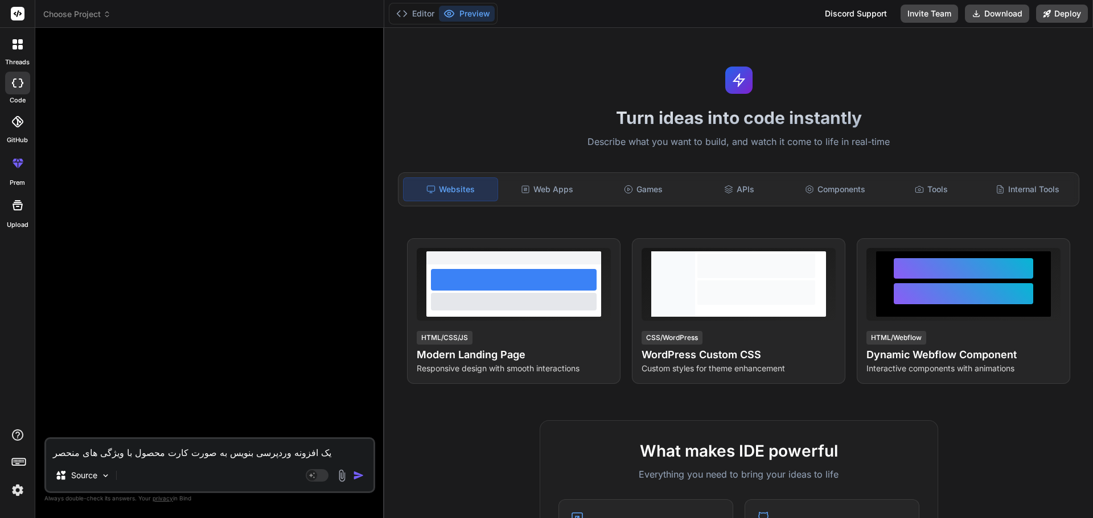
type textarea "یک افزونه وردپرسی بنویس به صورت کارت محصول با ویژگی های منحصر"
type textarea "x"
type textarea "یک افزونه وردپرسی بنویس به صورت کارت محصول با ویژگی های منحصر ب"
type textarea "x"
type textarea "یک افزونه وردپرسی بنویس به صورت کارت محصول با ویژگی های منحصر به"
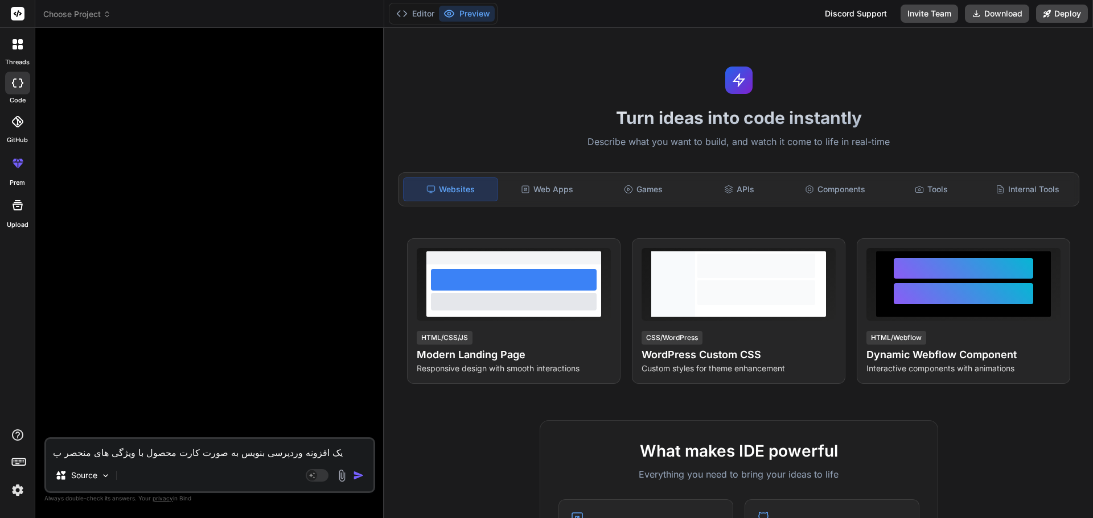
type textarea "x"
type textarea "یک افزونه وردپرسی بنویس به صورت کارت محصول با ویژگی های منحصر به"
type textarea "x"
type textarea "یک افزونه وردپرسی بنویس به صورت کارت محصول با ویژگی های منحصر به ف"
type textarea "x"
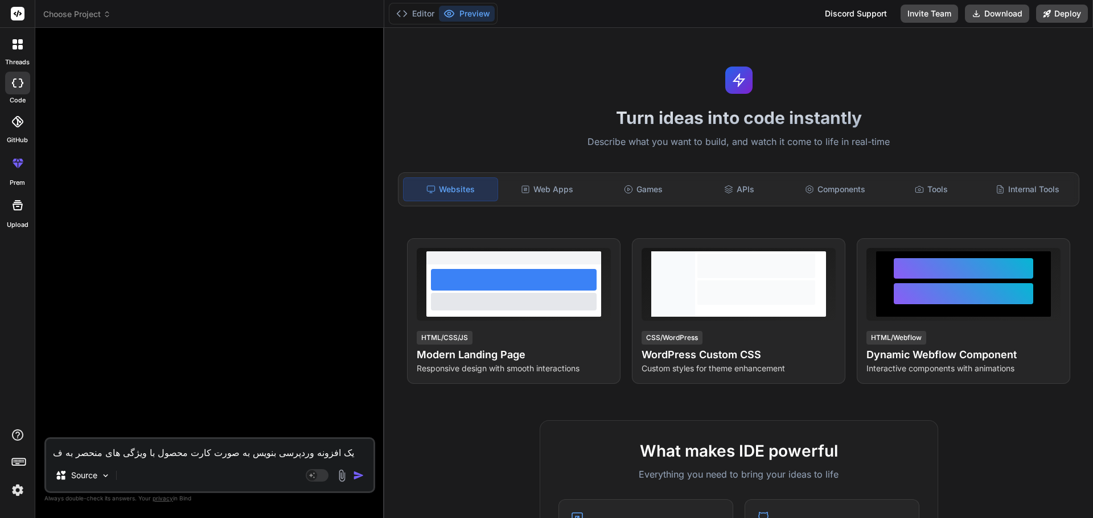
type textarea "یک افزونه وردپرسی بنویس به صورت کارت محصول با ویژگی های منحصر به فر"
type textarea "x"
type textarea "یک افزونه وردپرسی بنویس به صورت کارت محصول با ویژگی های منحصر به فرد"
type textarea "x"
type textarea "یک افزونه وردپرسی بنویس به صورت کارت محصول با ویژگی های منحصر به فرد"
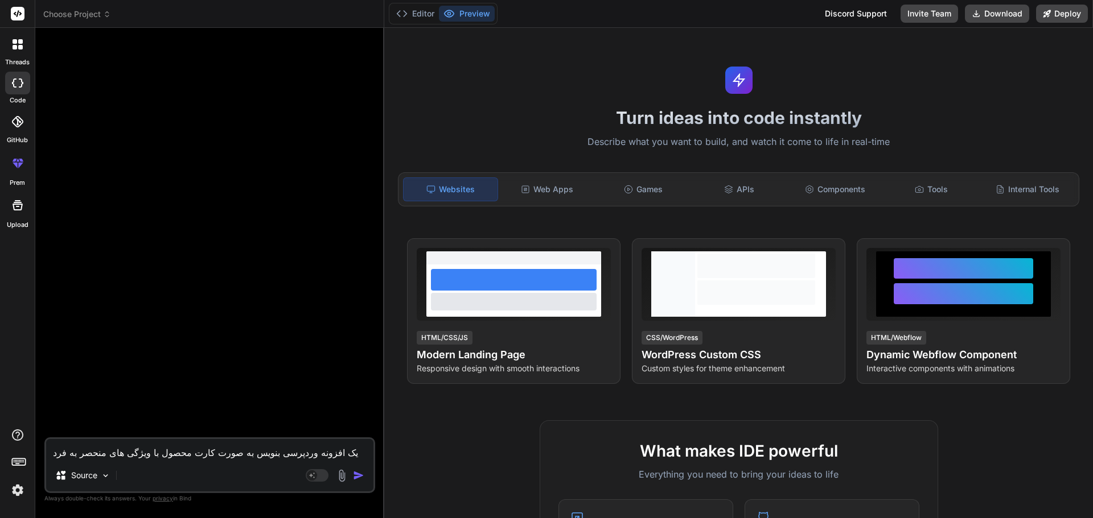
type textarea "x"
type textarea "یک افزونه وردپرسی بنویس به صورت کارت محصول با ویژگی های منحصر به فرد ب"
type textarea "x"
type textarea "یک افزونه وردپرسی بنویس به صورت کارت محصول با ویژگی های منحصر به فرد با"
type textarea "x"
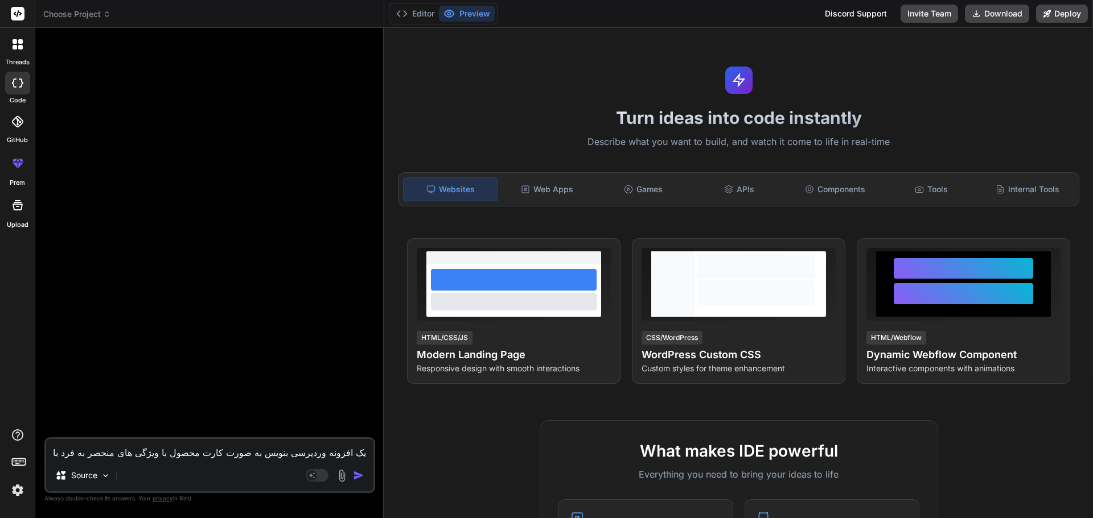
type textarea "یک افزونه وردپرسی بنویس به صورت کارت محصول با ویژگی های منحصر به فرد ب"
type textarea "x"
type textarea "یک افزونه وردپرسی بنویس به صورت کارت محصول با ویژگی های منحصر به فرد به"
type textarea "x"
type textarea "یک افزونه وردپرسی بنویس به صورت کارت محصول با ویژگی های منحصر به فرد به"
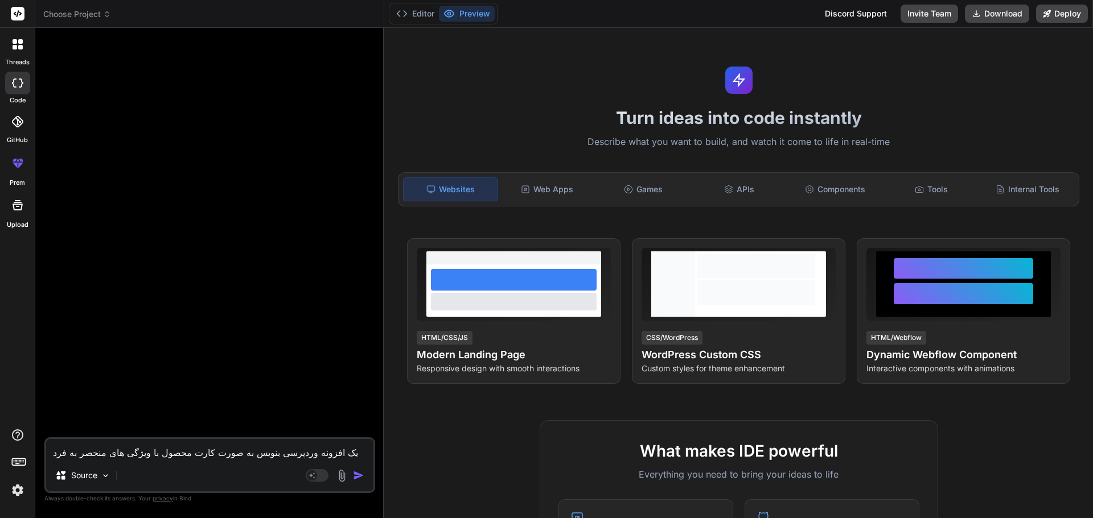
type textarea "x"
type textarea "یک افزونه وردپرسی بنویس به صورت کارت محصول با ویژگی های منحصر به فرد به ص"
type textarea "x"
type textarea "یک افزونه وردپرسی بنویس به صورت کارت محصول با ویژگی های منحصر به فرد به صو"
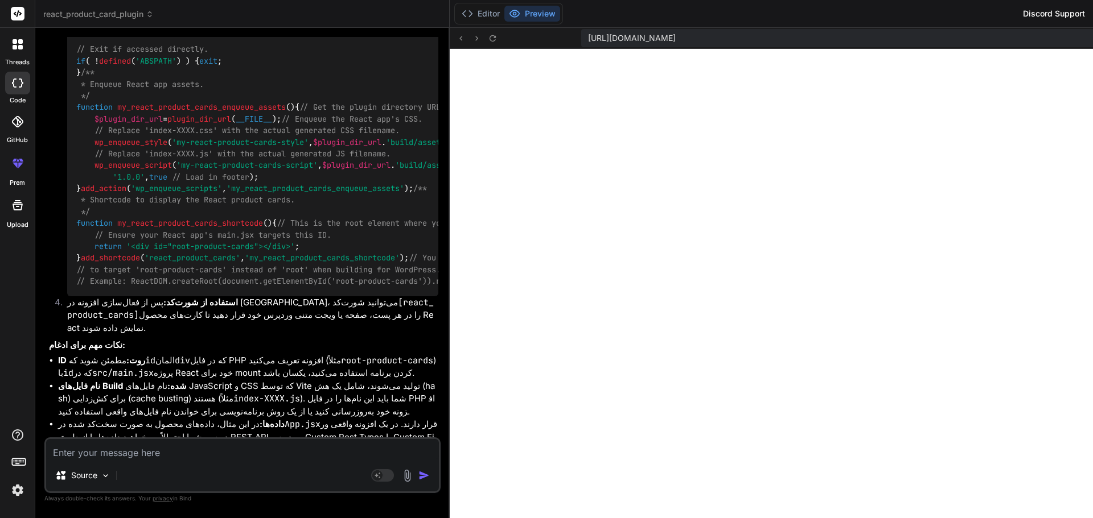
scroll to position [871, 0]
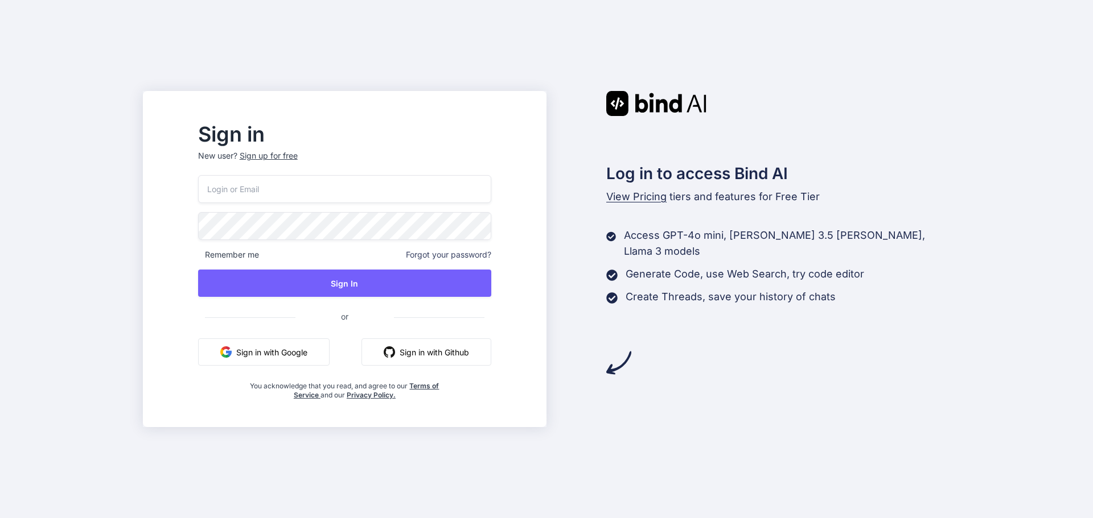
click at [329, 352] on button "Sign in with Google" at bounding box center [263, 352] width 131 height 27
